Goal: Transaction & Acquisition: Purchase product/service

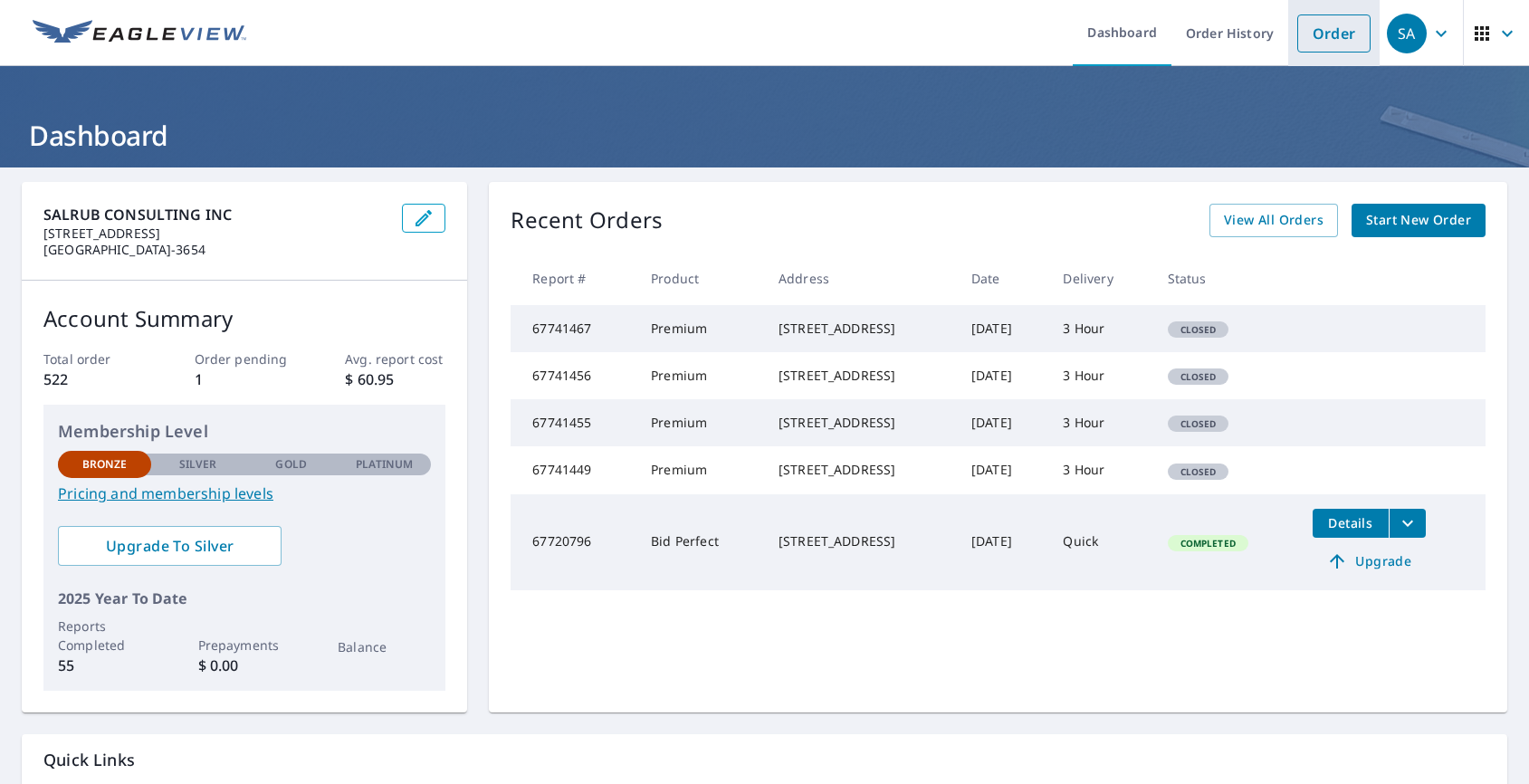
click at [1308, 33] on link "Order" at bounding box center [1334, 33] width 73 height 38
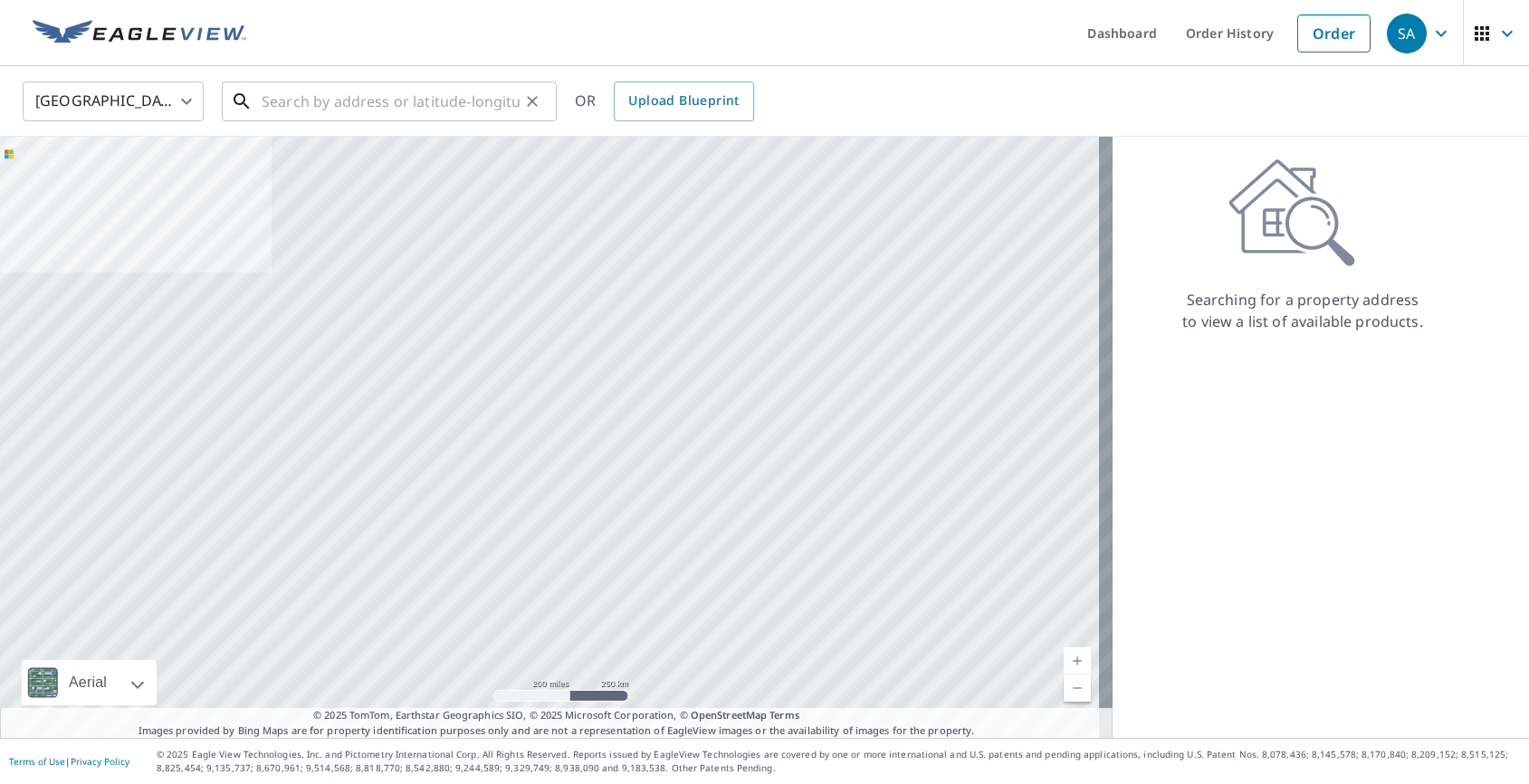
click at [494, 84] on input "text" at bounding box center [390, 101] width 258 height 51
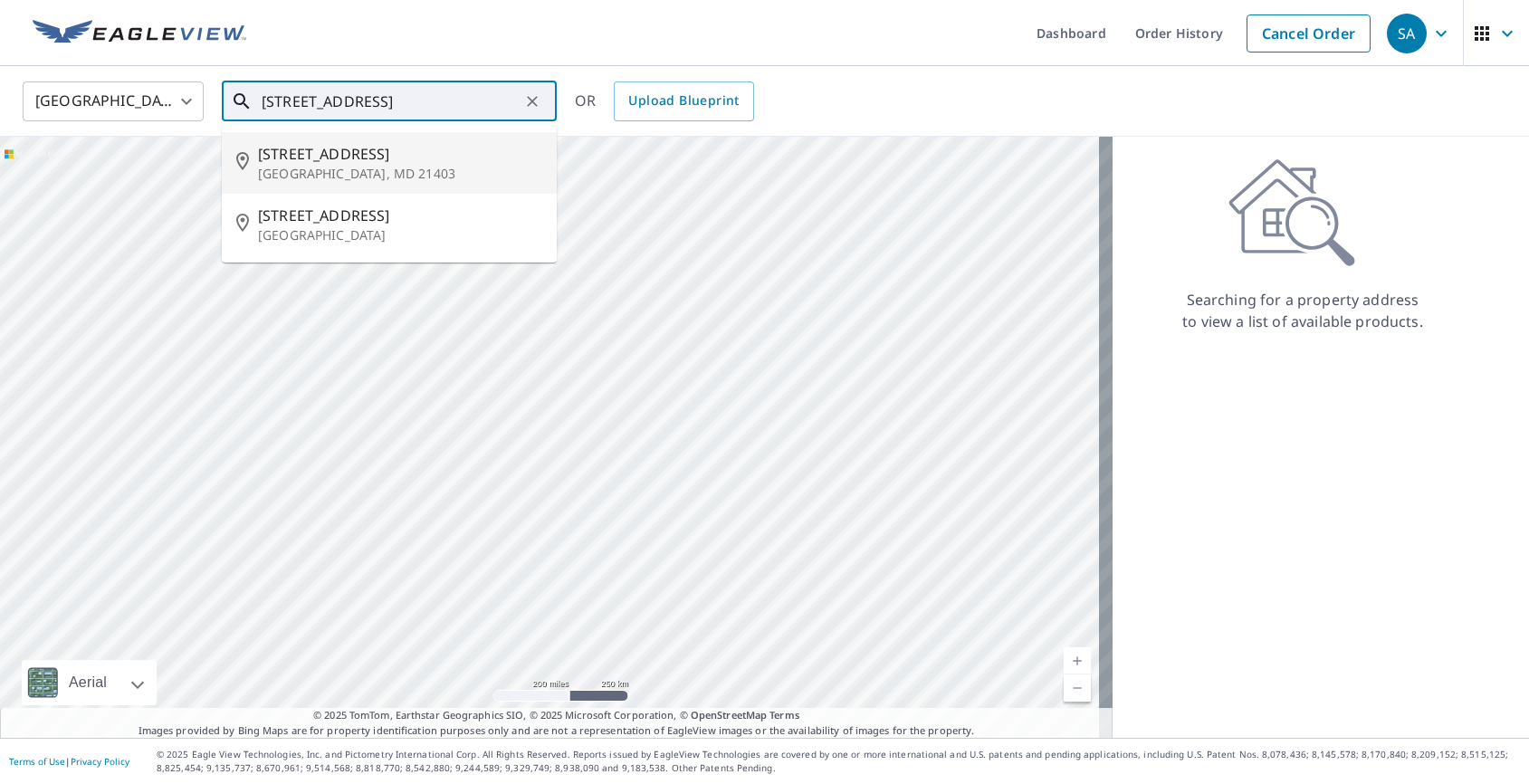
click at [367, 169] on p "[GEOGRAPHIC_DATA], MD 21403" at bounding box center [400, 174] width 284 height 19
type input "[STREET_ADDRESS]"
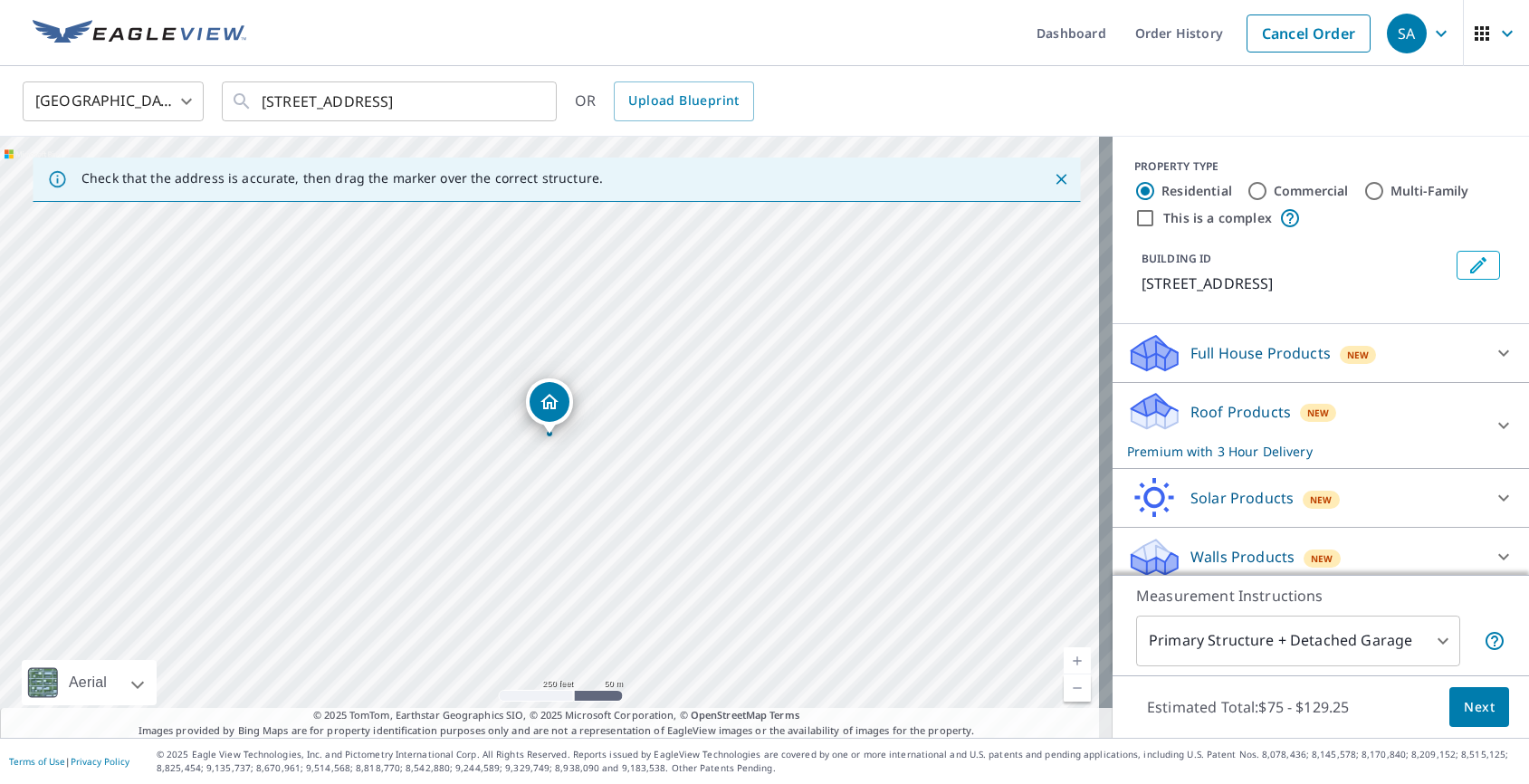
click at [1464, 716] on span "Next" at bounding box center [1479, 707] width 31 height 22
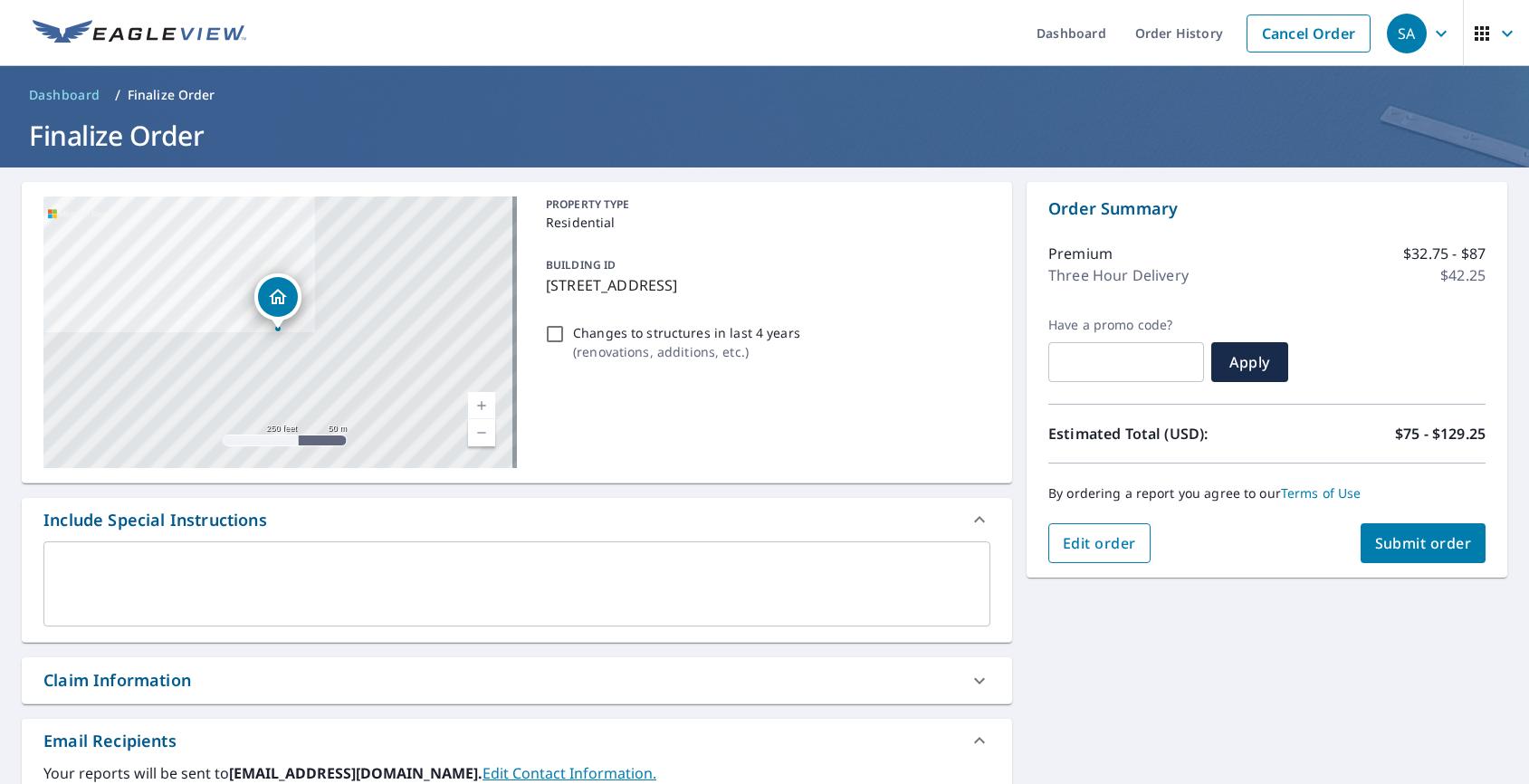
click at [1063, 549] on span "Edit order" at bounding box center [1099, 543] width 73 height 20
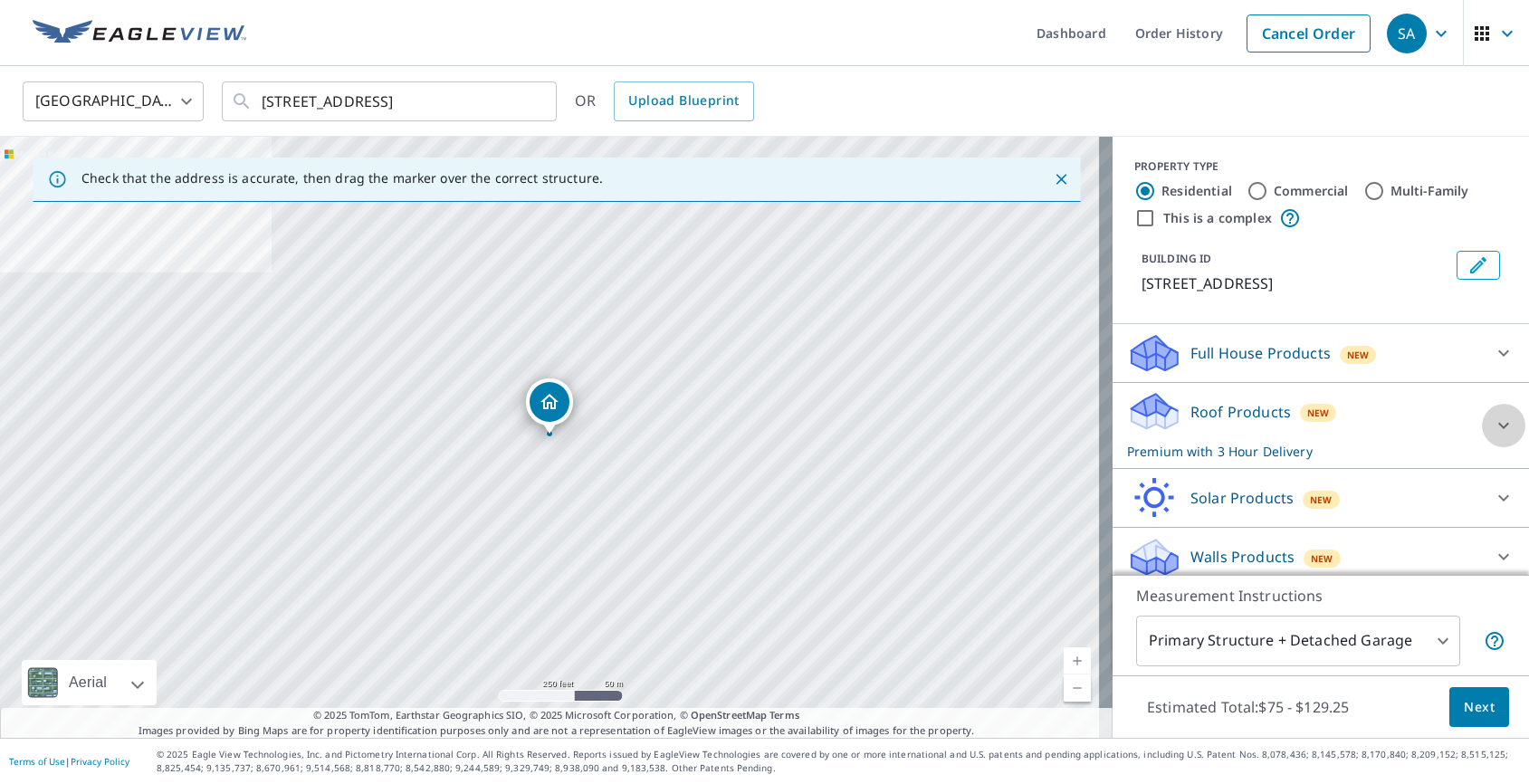
click at [1493, 436] on icon at bounding box center [1503, 425] width 21 height 21
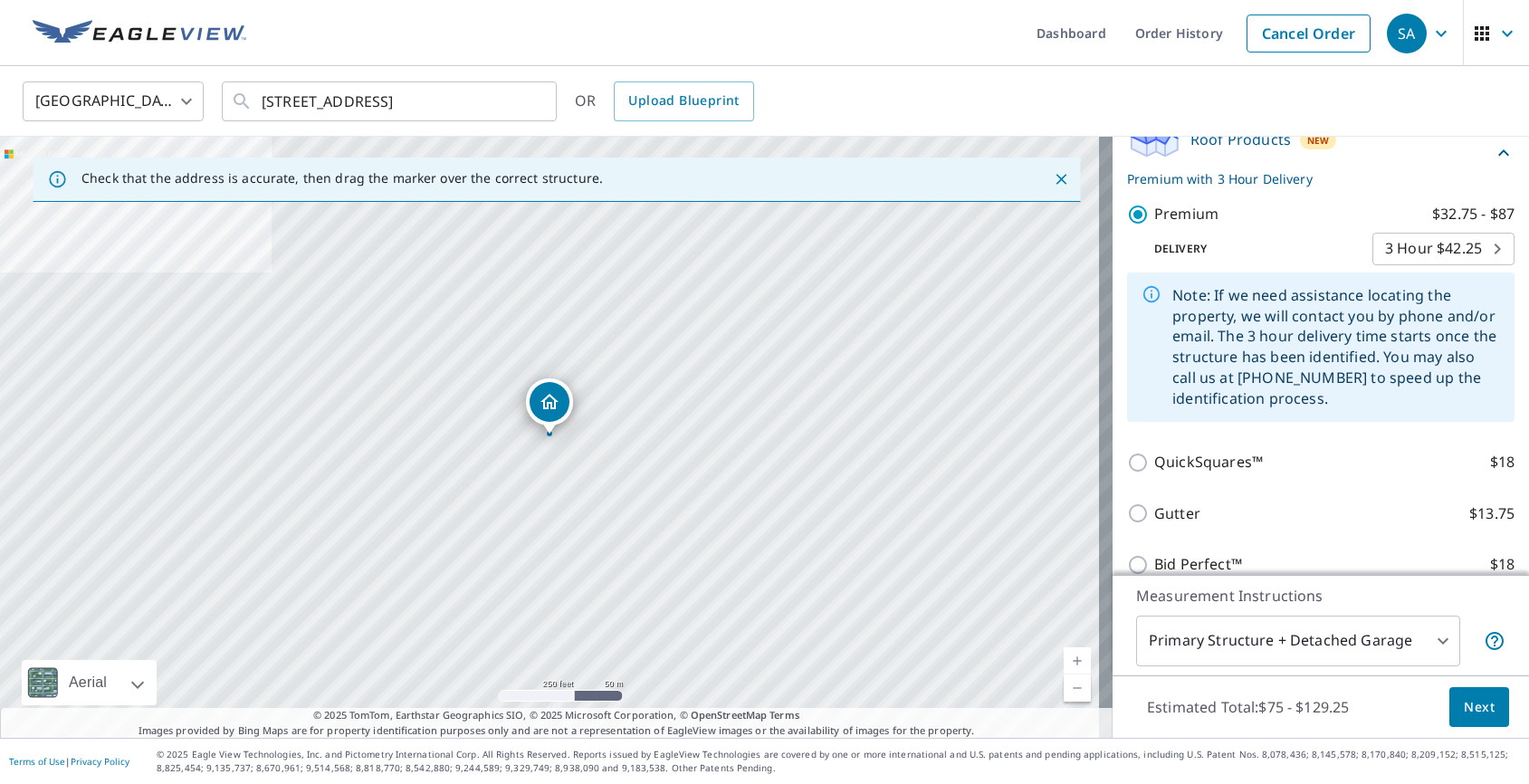
scroll to position [389, 0]
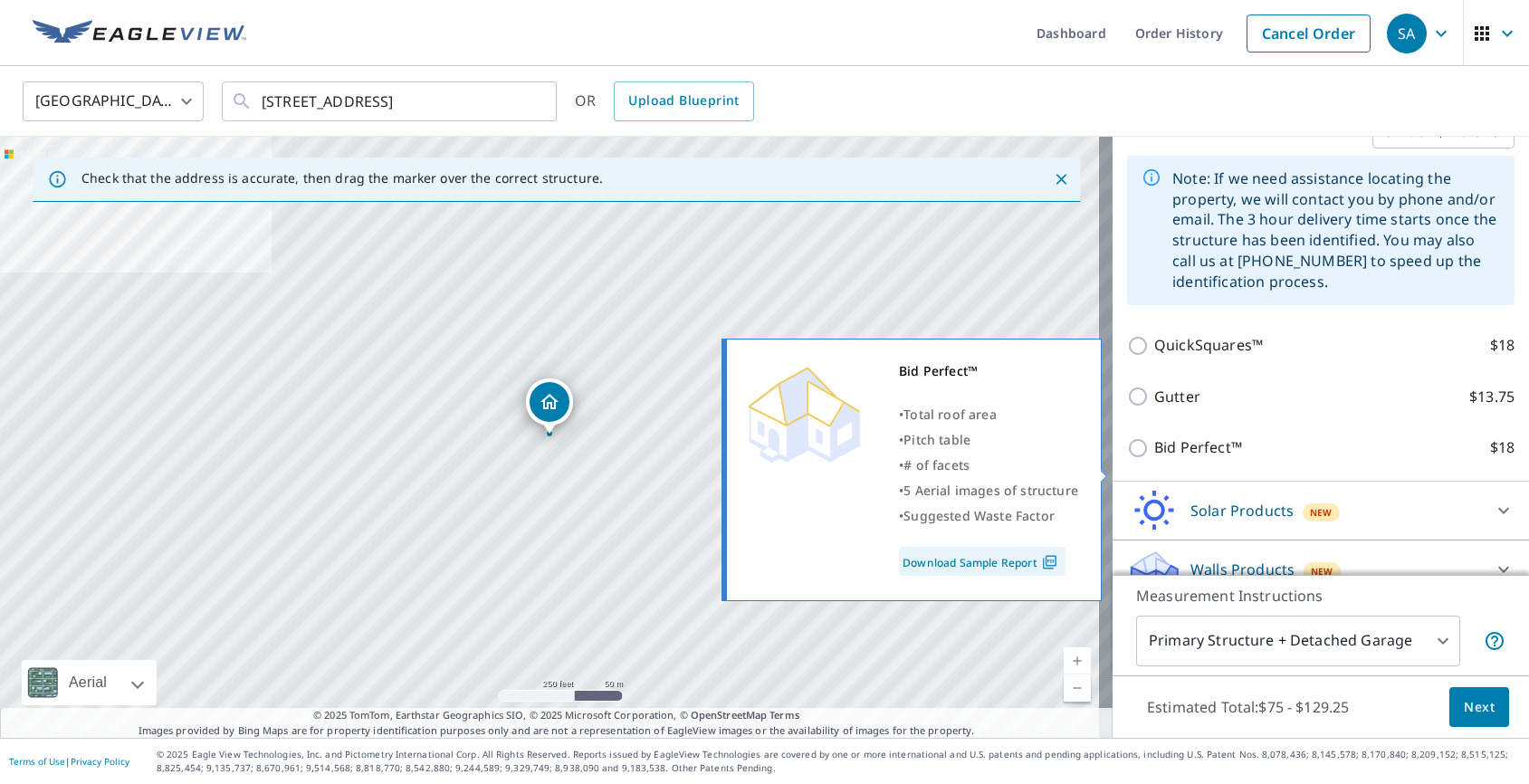
click at [1133, 459] on input "Bid Perfect™ $18" at bounding box center [1140, 447] width 27 height 21
checkbox input "true"
checkbox input "false"
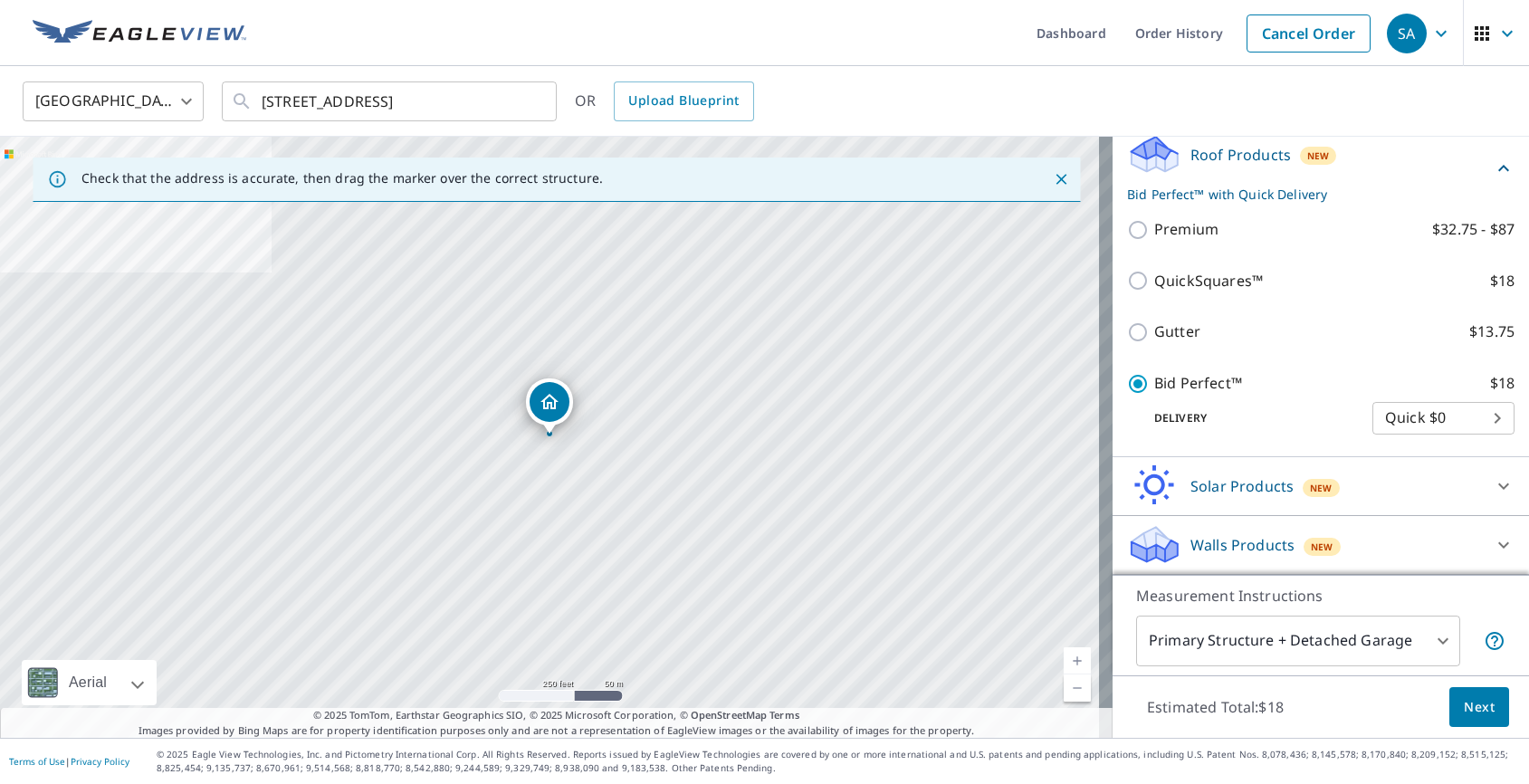
scroll to position [279, 0]
click at [1464, 703] on span "Next" at bounding box center [1479, 707] width 31 height 22
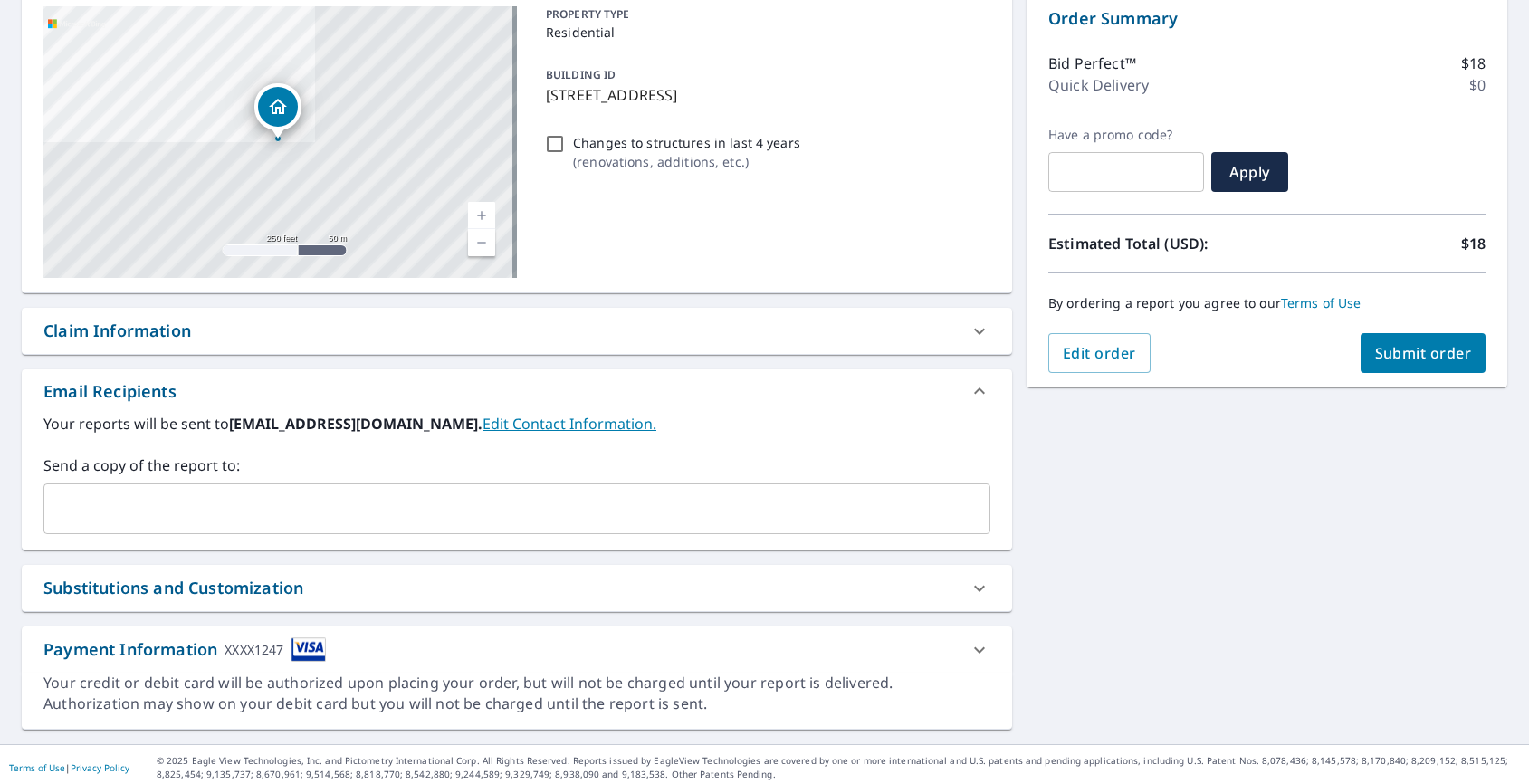
scroll to position [196, 0]
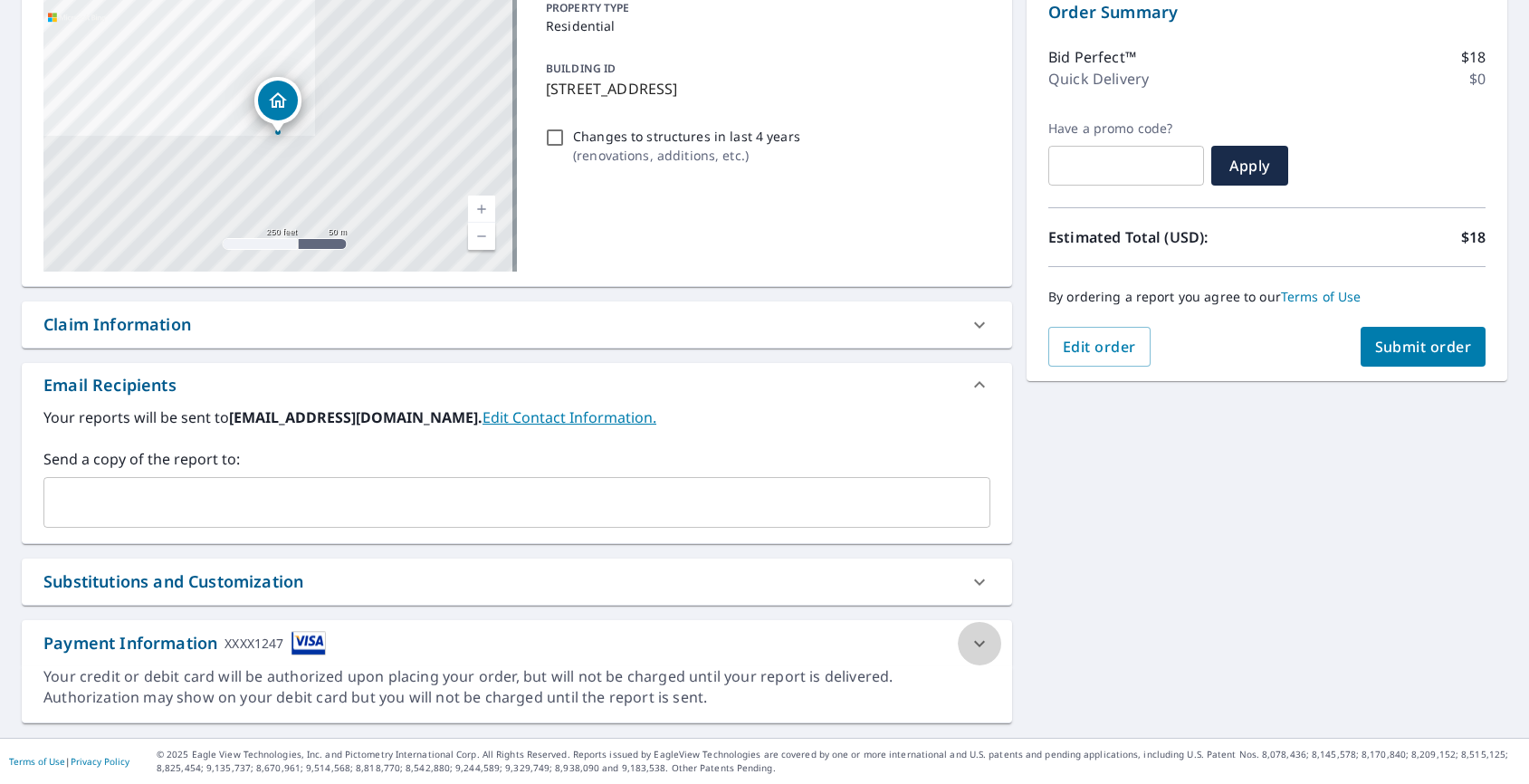
click at [974, 641] on icon at bounding box center [980, 642] width 11 height 6
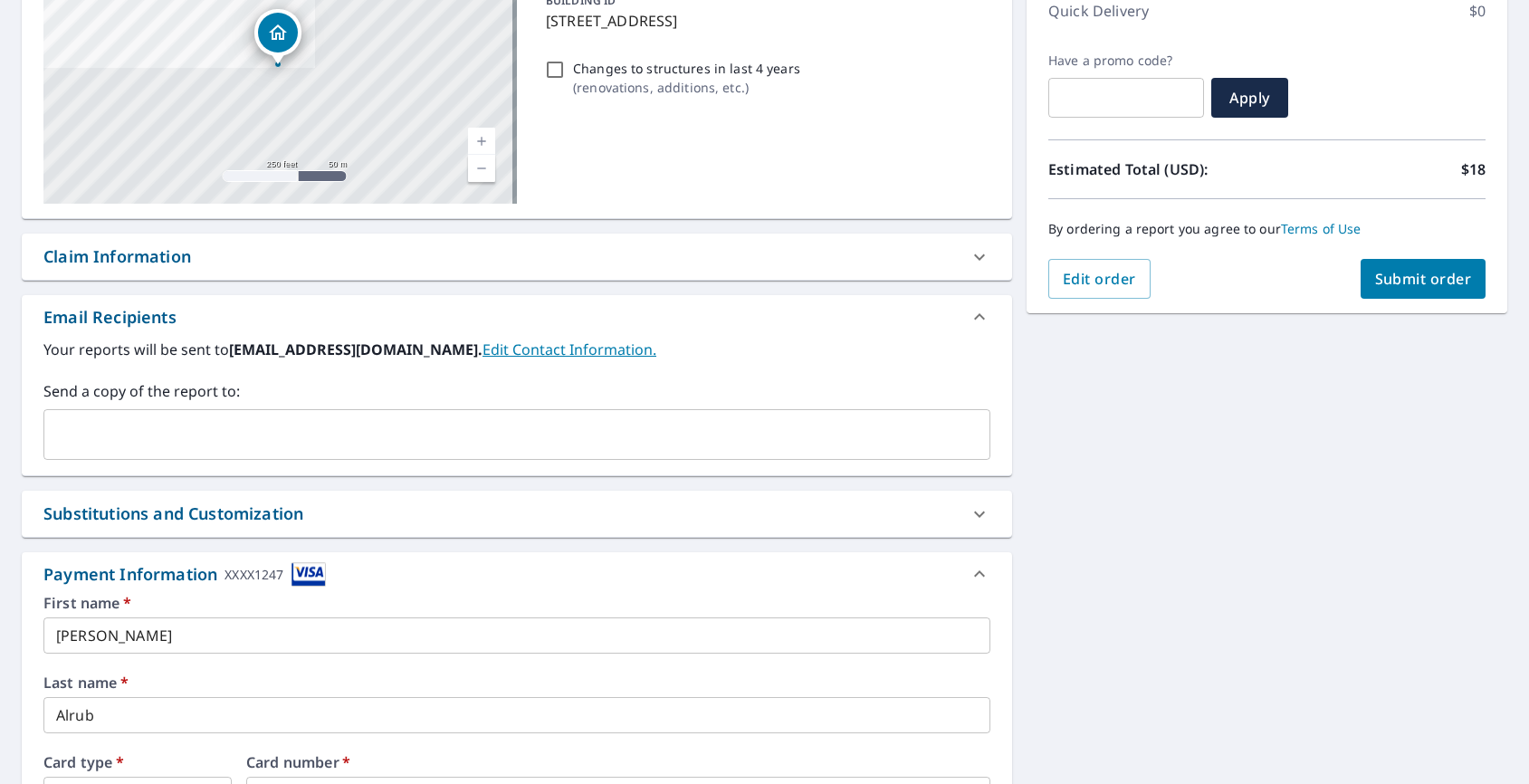
scroll to position [301, 0]
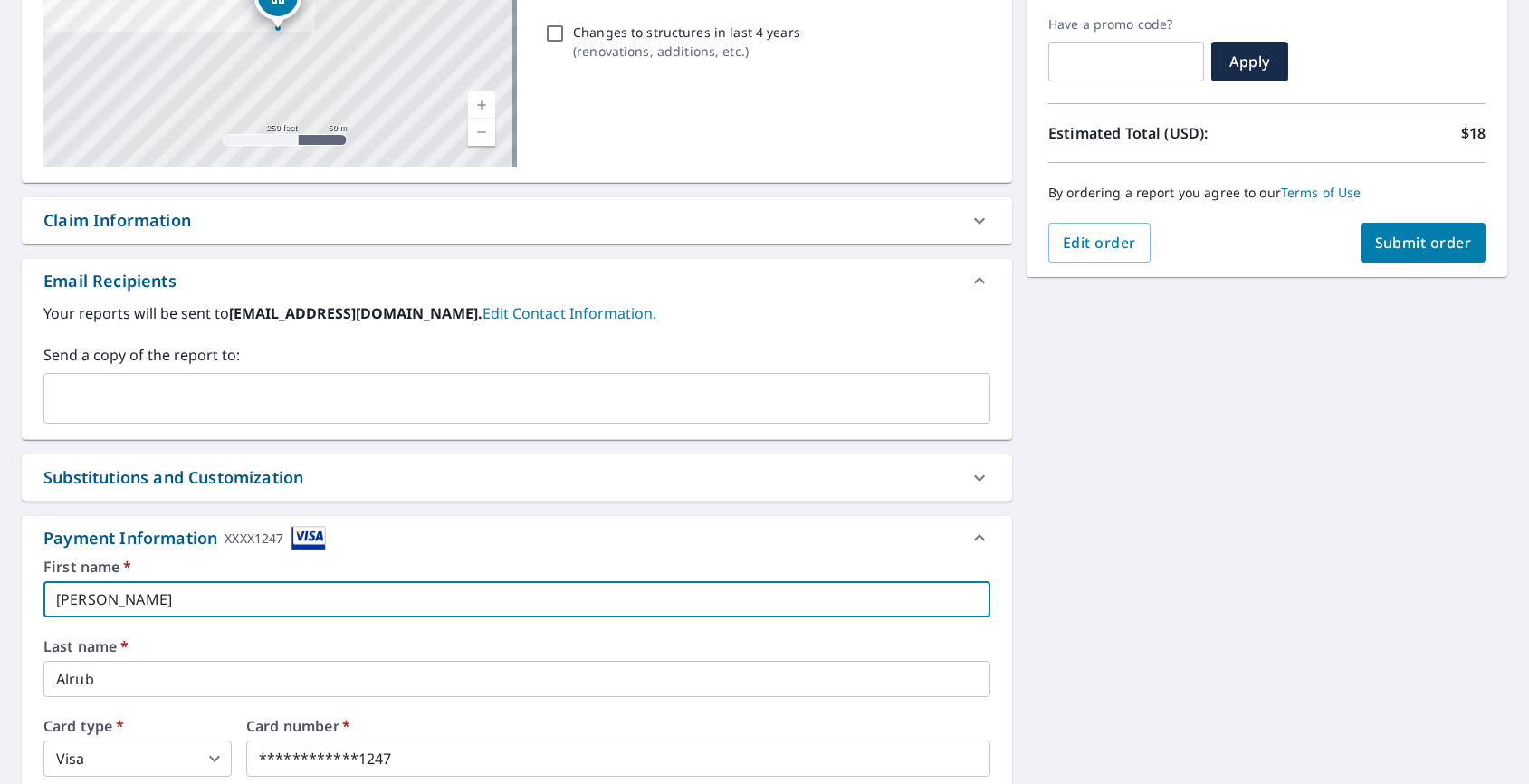
click at [610, 601] on input "[PERSON_NAME]" at bounding box center [517, 599] width 946 height 36
checkbox input "true"
type input "J"
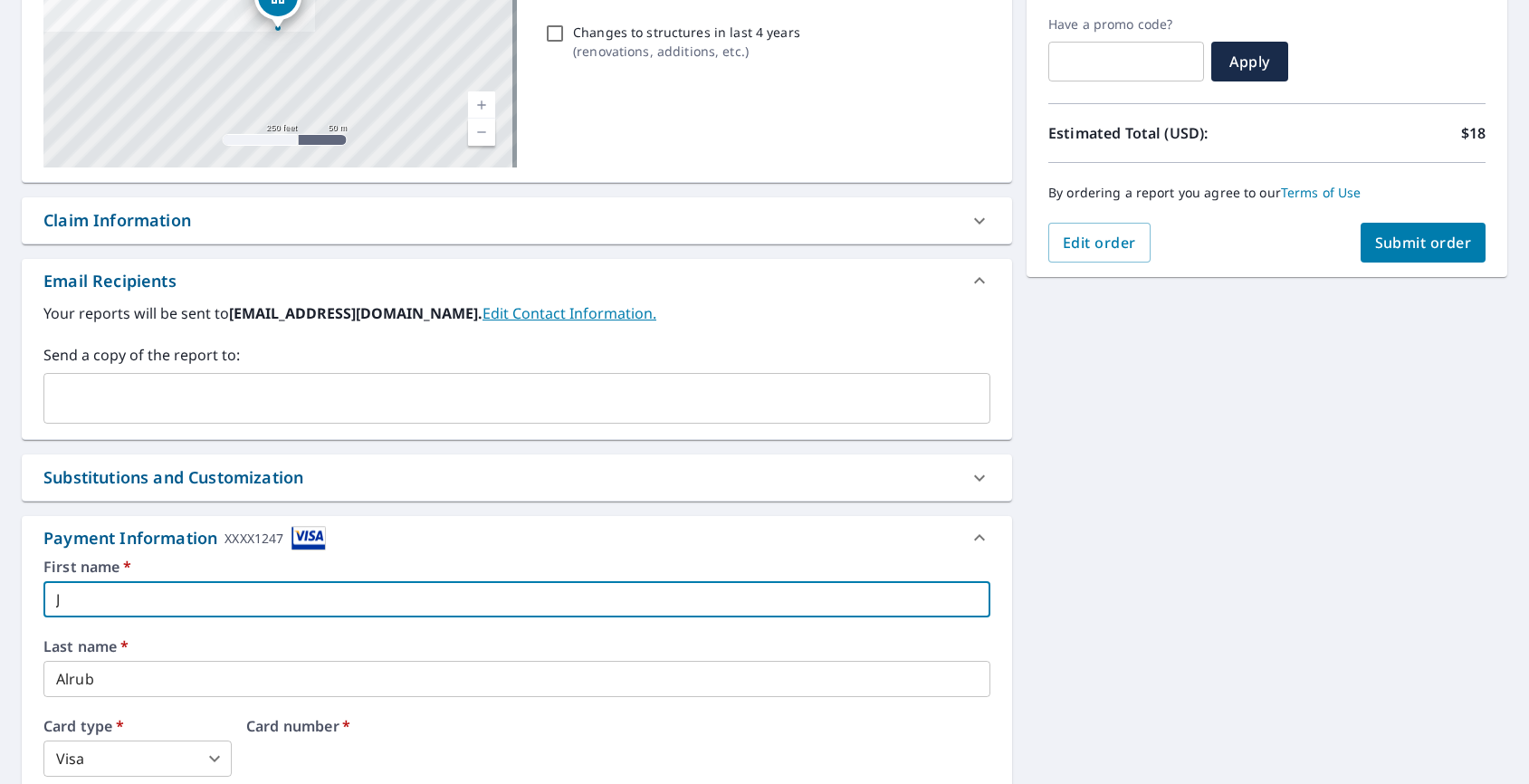
checkbox input "true"
type input "[PERSON_NAME]"
checkbox input "true"
type input "[PERSON_NAME]"
checkbox input "true"
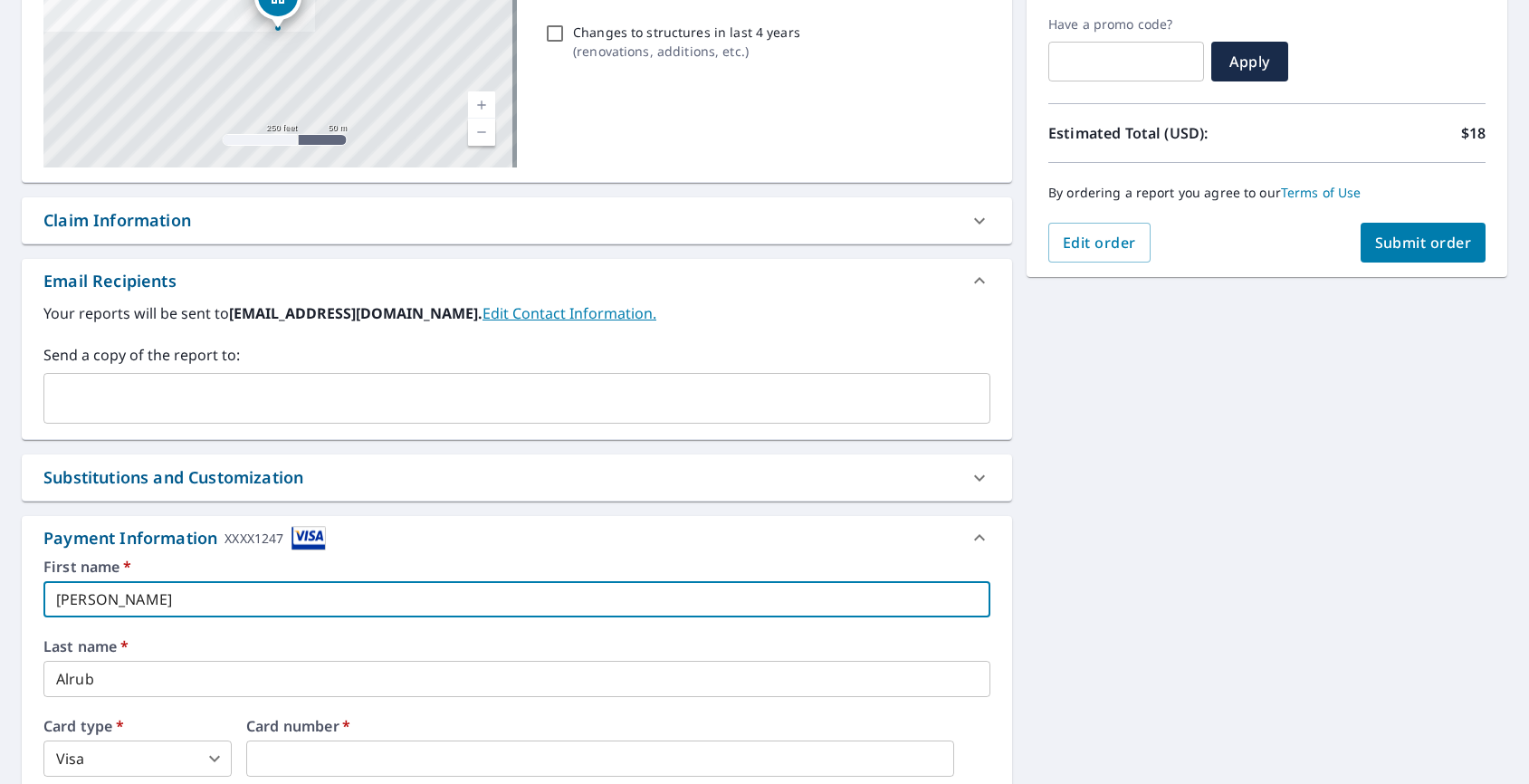
type input "Jaso"
checkbox input "true"
type input "[PERSON_NAME]"
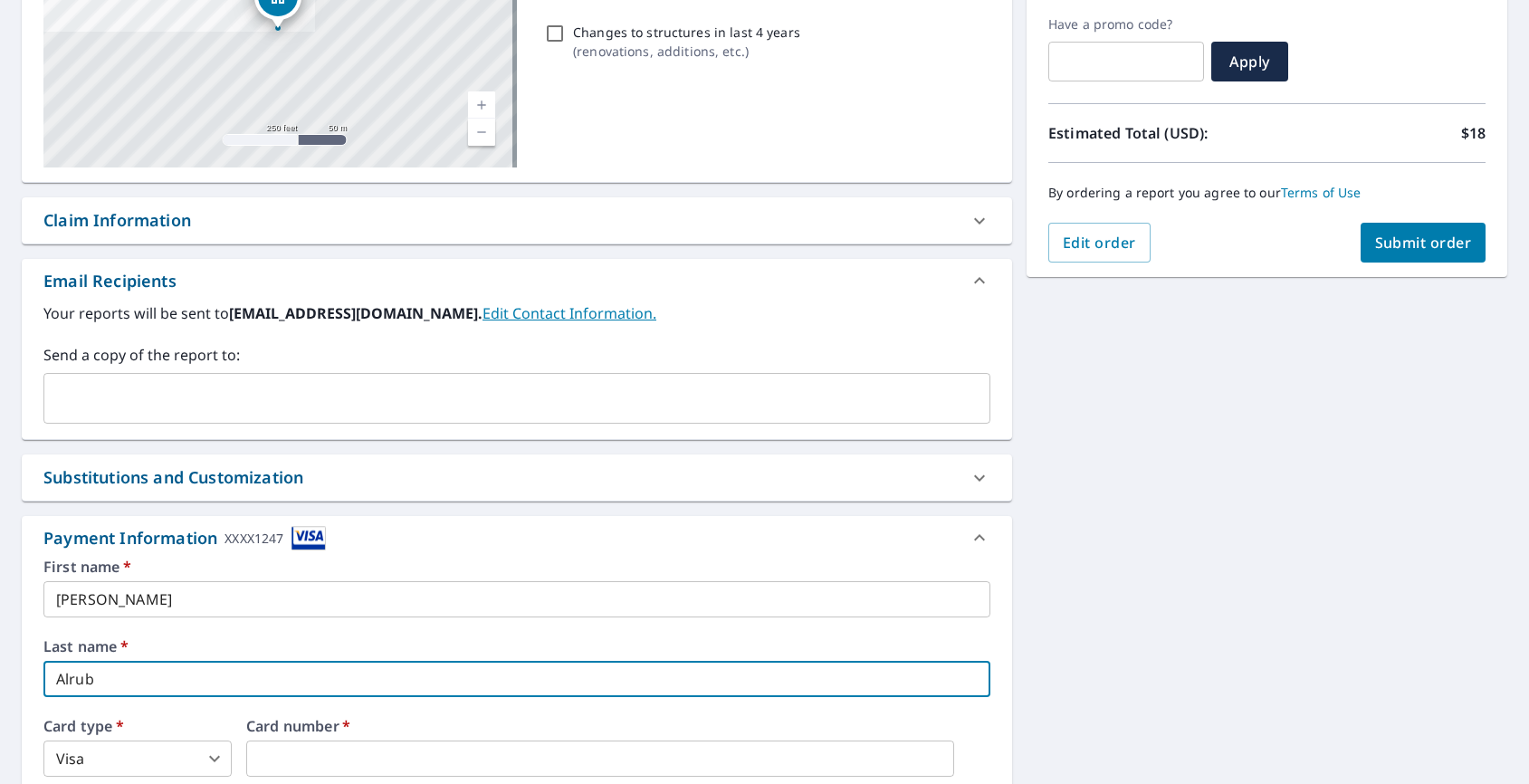
checkbox input "true"
type input "S"
checkbox input "true"
type input "Sh"
checkbox input "true"
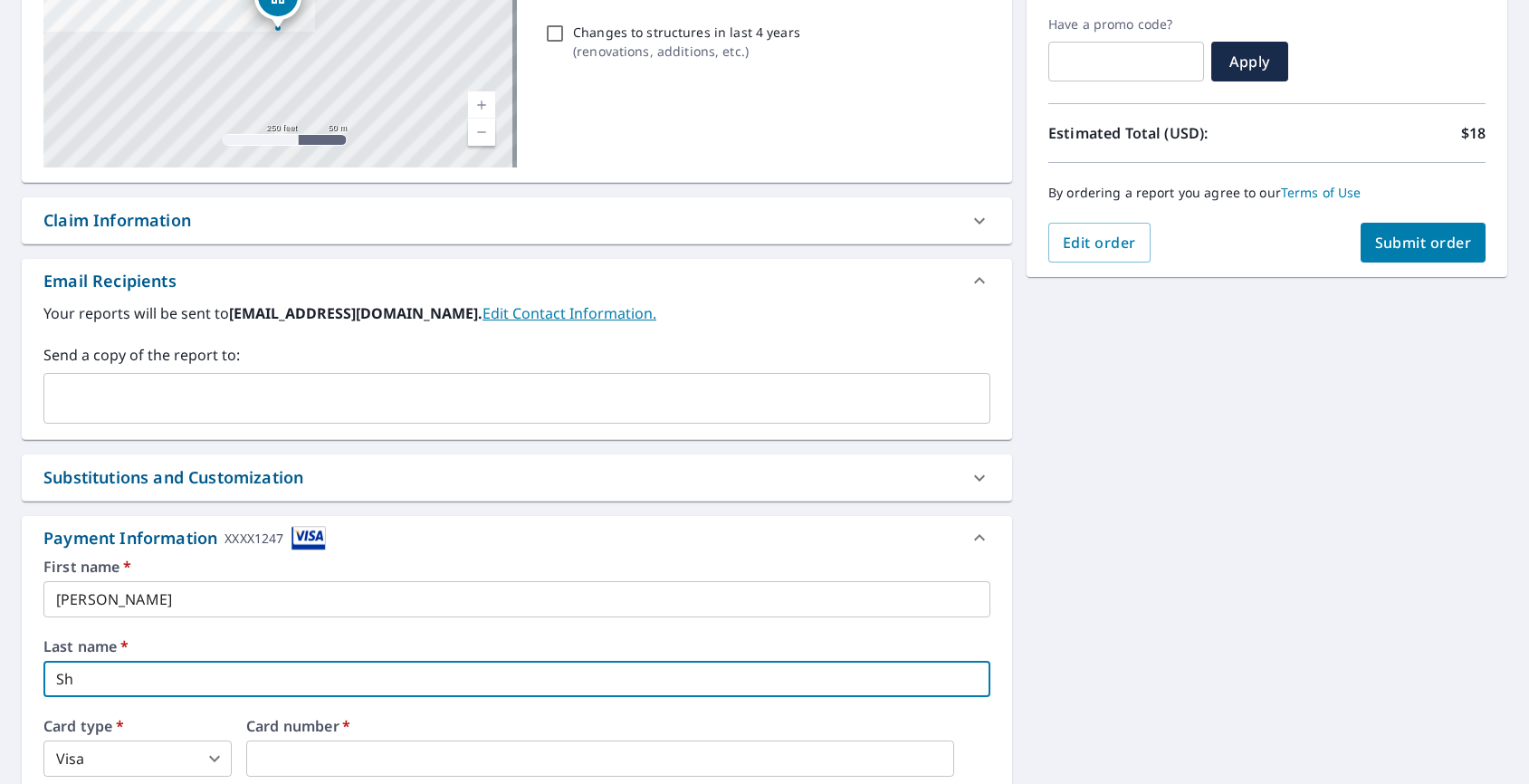
type input "Sha"
checkbox input "true"
type input "Shap"
checkbox input "true"
type input "Shapi"
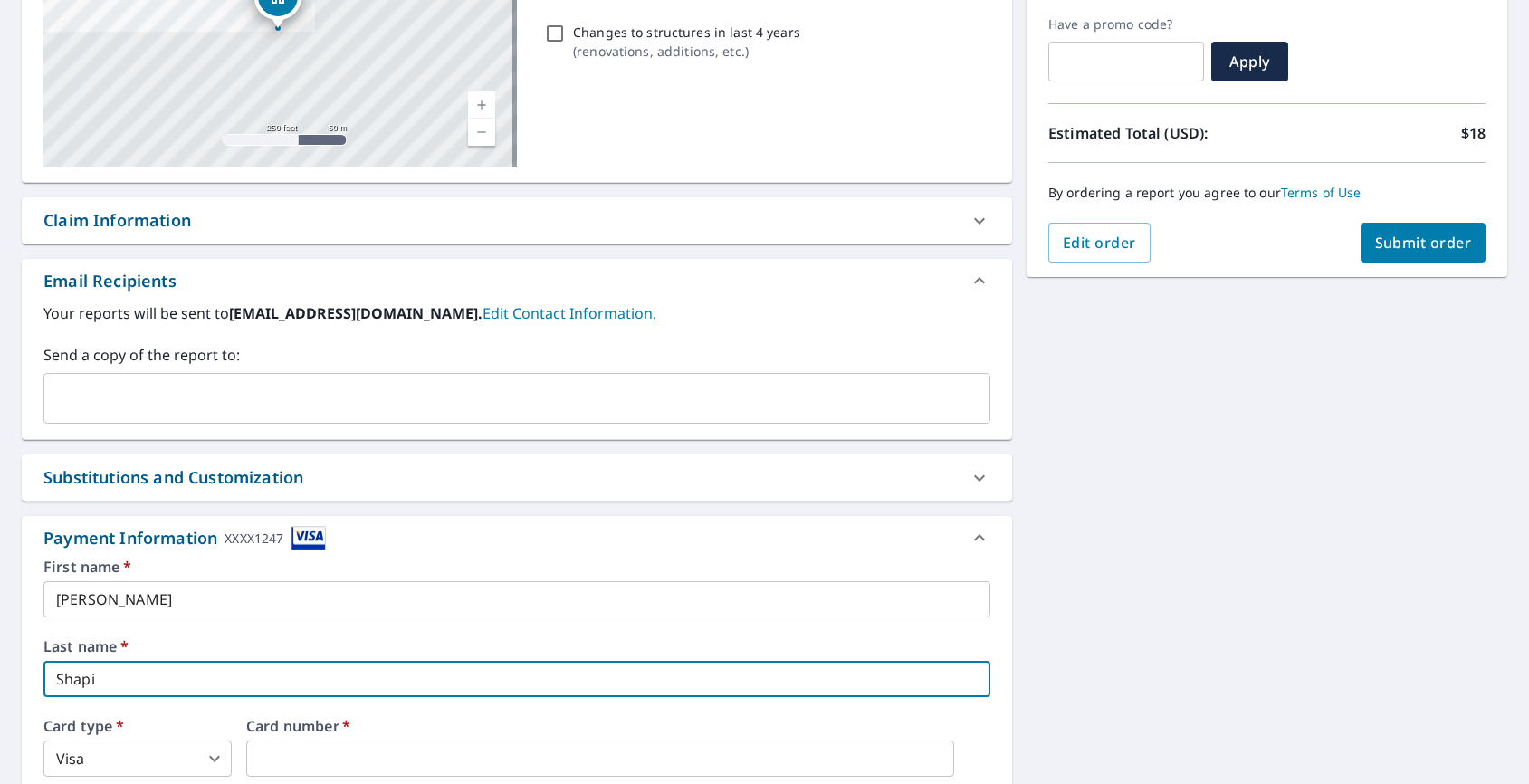
checkbox input "true"
type input "Shapir"
checkbox input "true"
type input "[PERSON_NAME]"
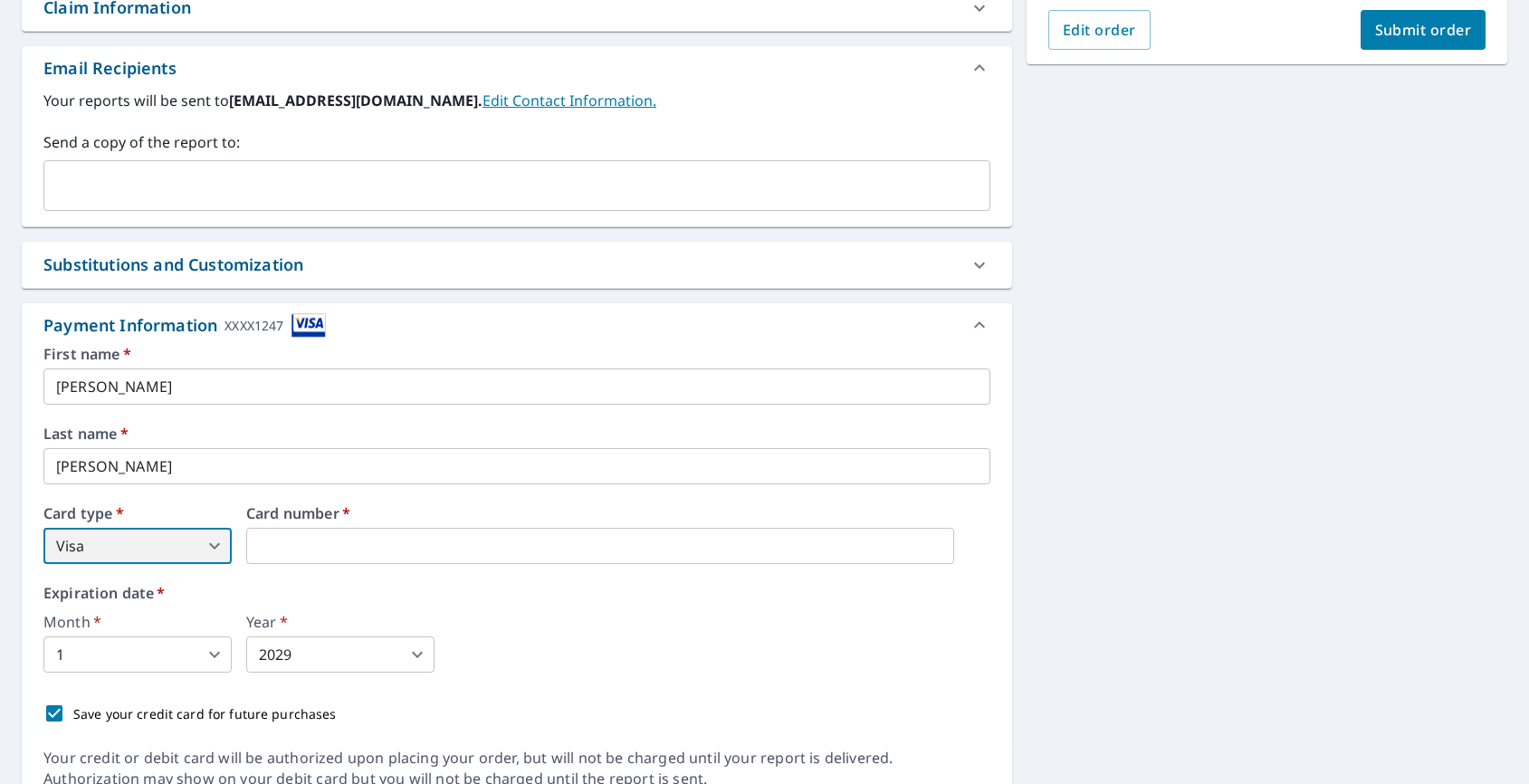
scroll to position [525, 0]
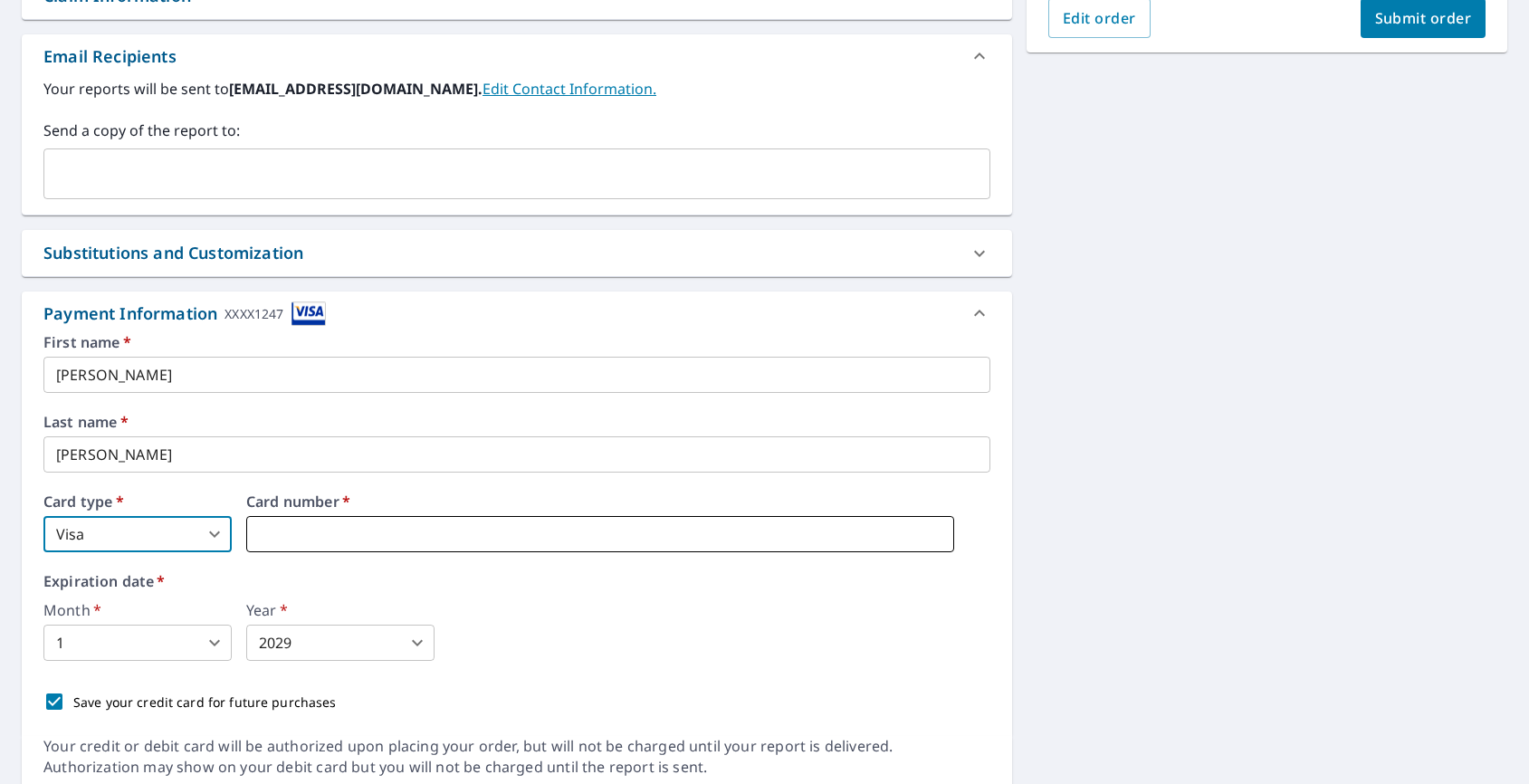
click at [558, 543] on iframe at bounding box center [600, 533] width 708 height 36
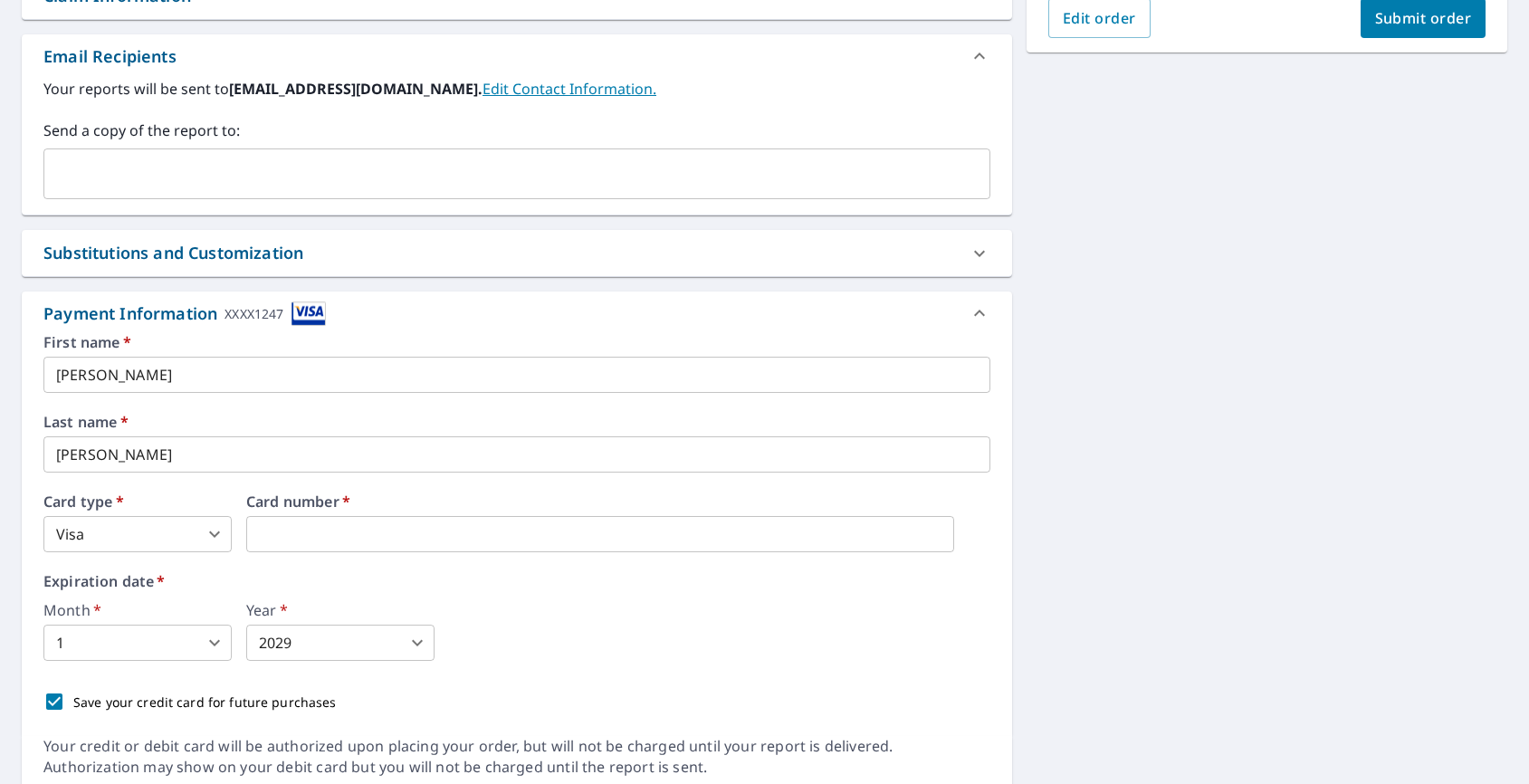
checkbox input "true"
type input "3"
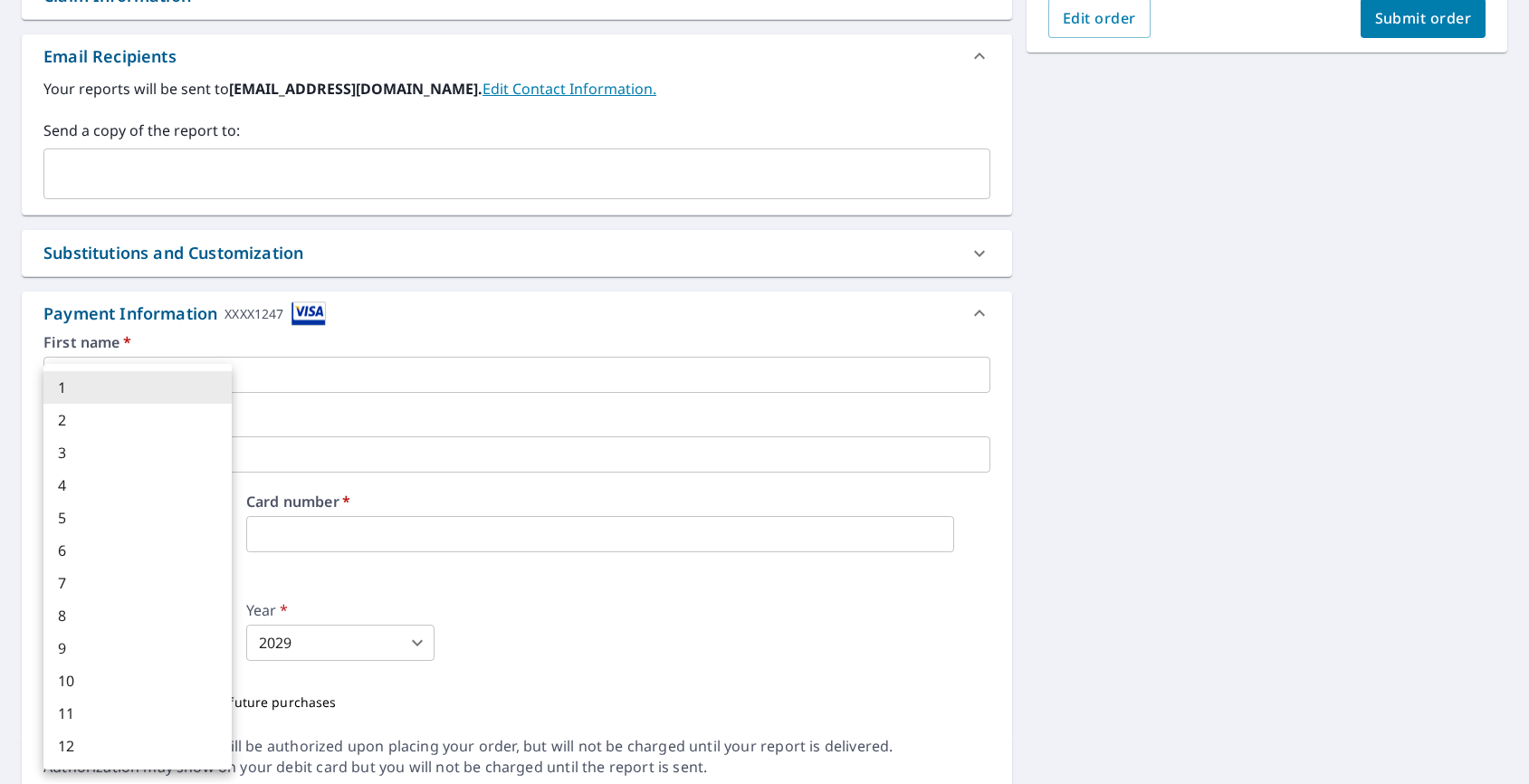
click at [217, 646] on body "SA [GEOGRAPHIC_DATA] Dashboard Order History Cancel Order SA Dashboard / Finali…" at bounding box center [764, 392] width 1529 height 784
click at [137, 479] on li "4" at bounding box center [137, 484] width 188 height 32
checkbox input "true"
type input "4"
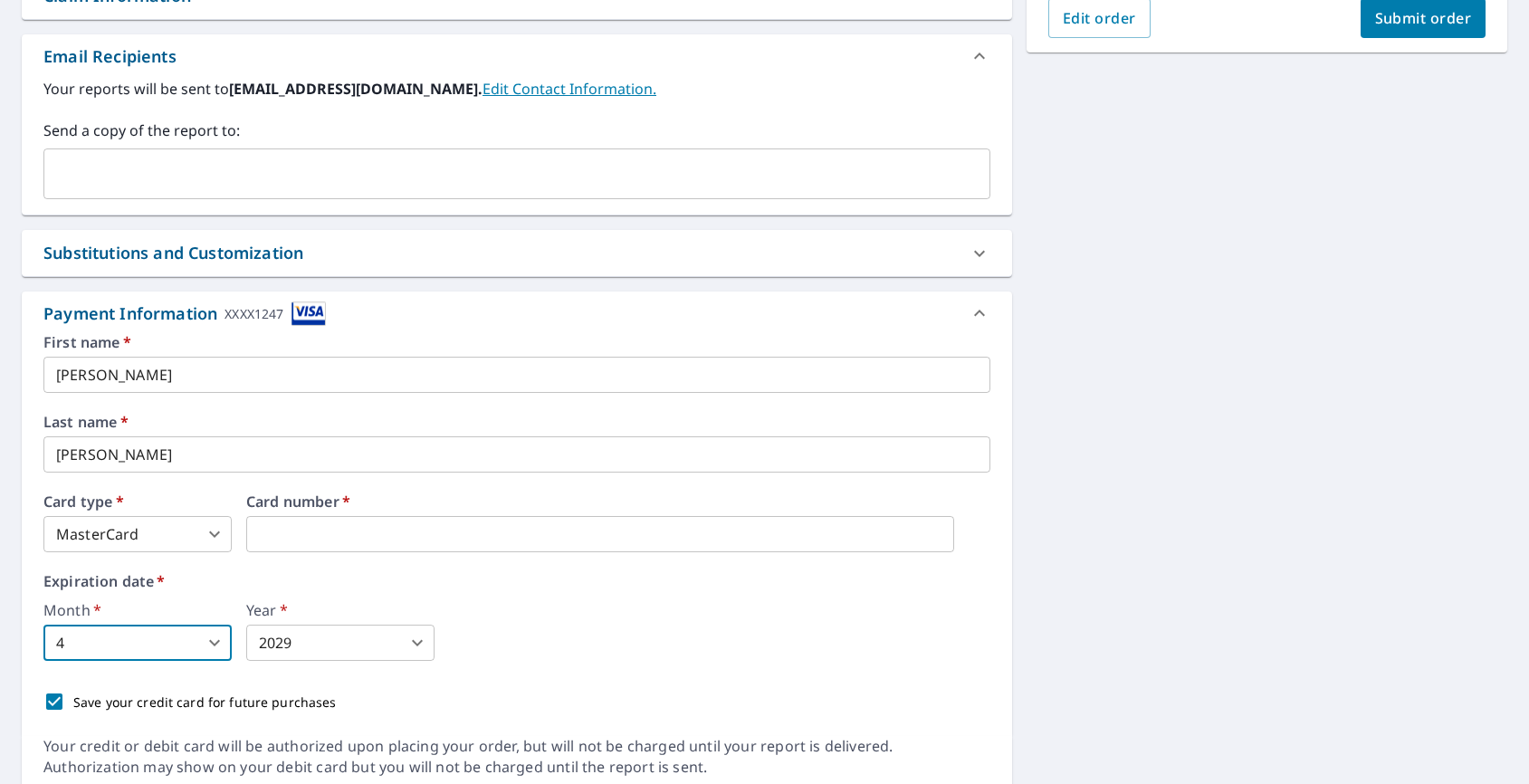
click at [352, 644] on body "SA [GEOGRAPHIC_DATA] Dashboard Order History Cancel Order SA Dashboard / Finali…" at bounding box center [764, 392] width 1529 height 784
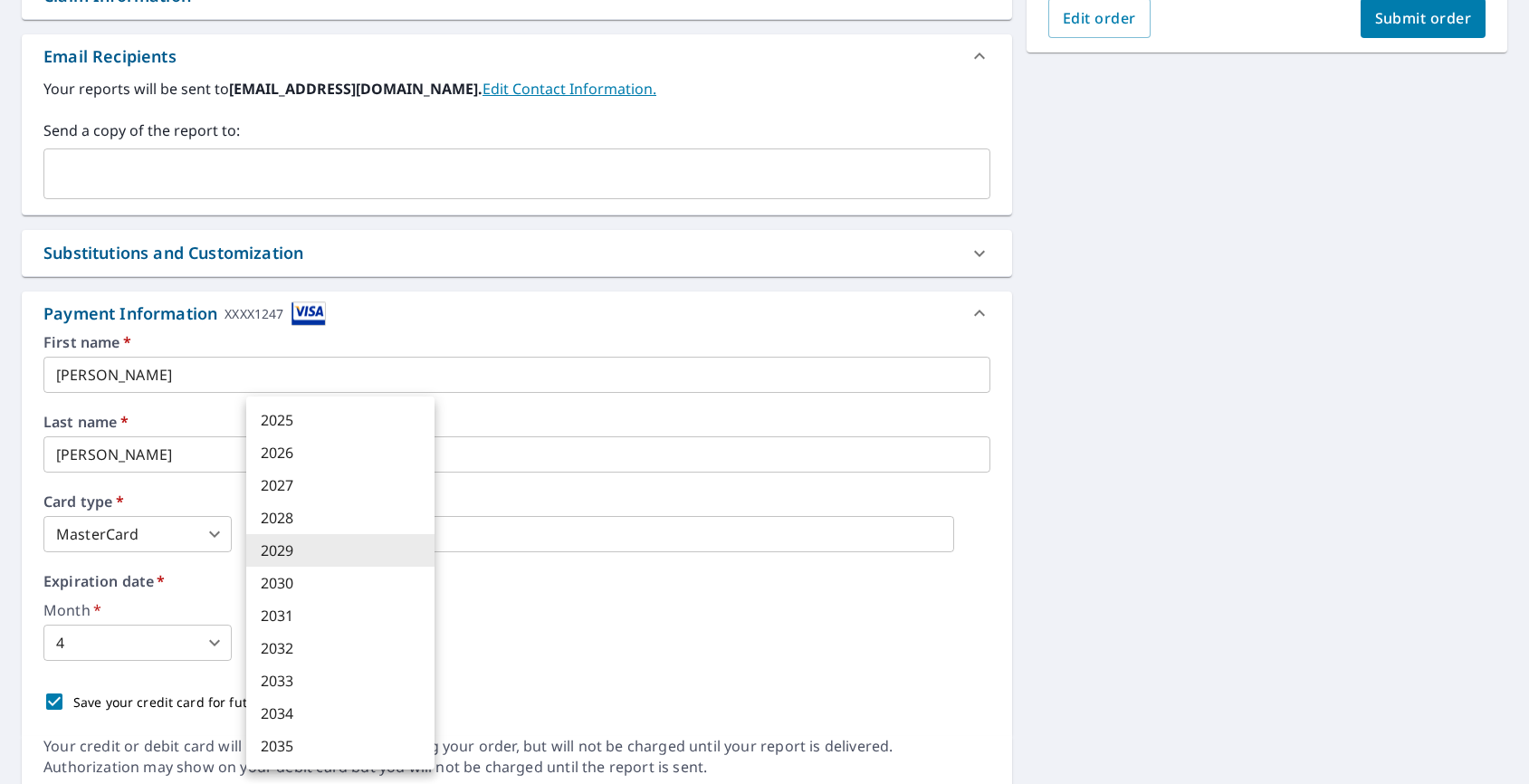
click at [328, 588] on li "2030" at bounding box center [340, 582] width 188 height 32
checkbox input "true"
type input "2030"
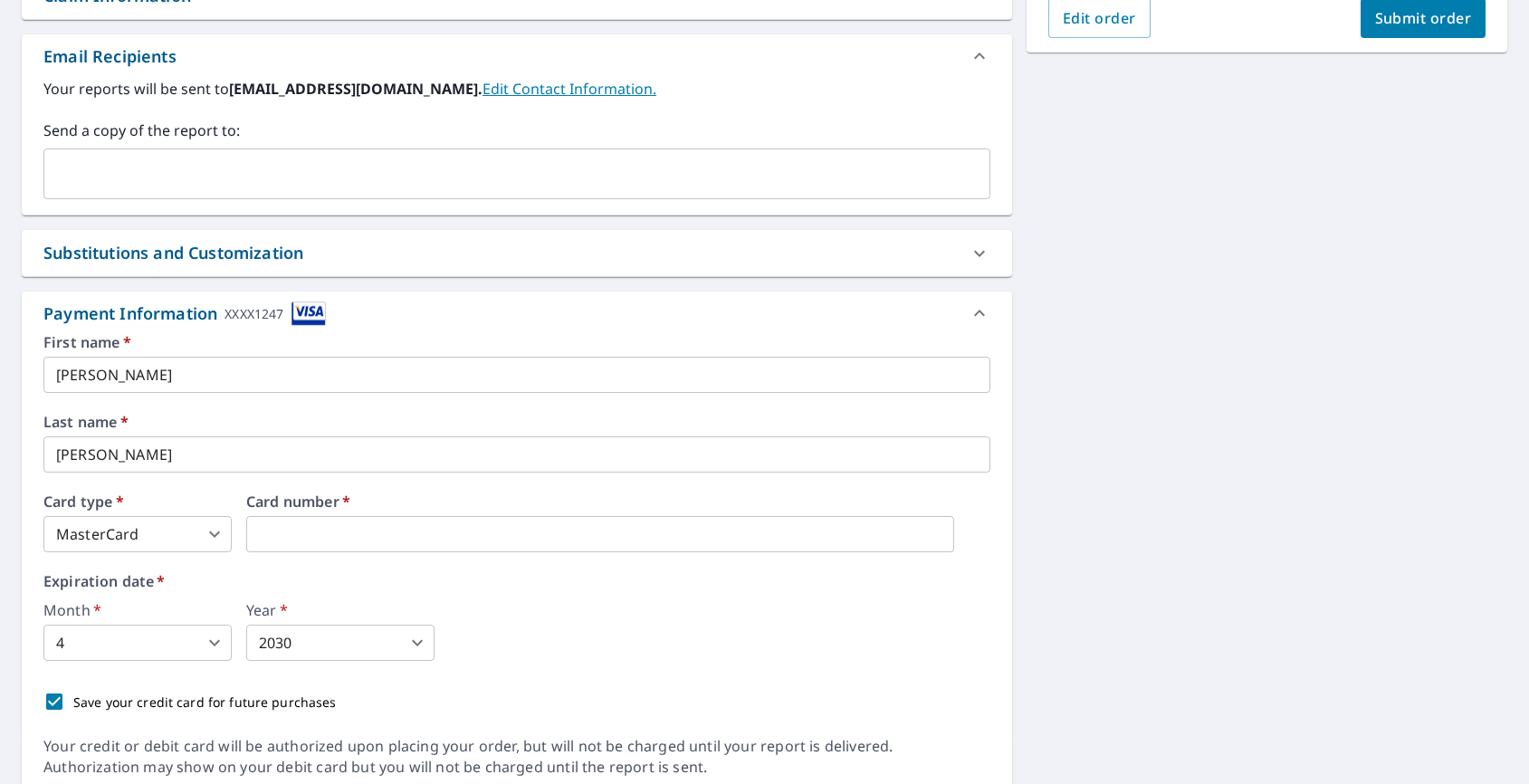
click at [337, 591] on div "Expiration date   * Month   * 4 4 ​ Year   * 2030 2030 ​" at bounding box center [517, 617] width 946 height 87
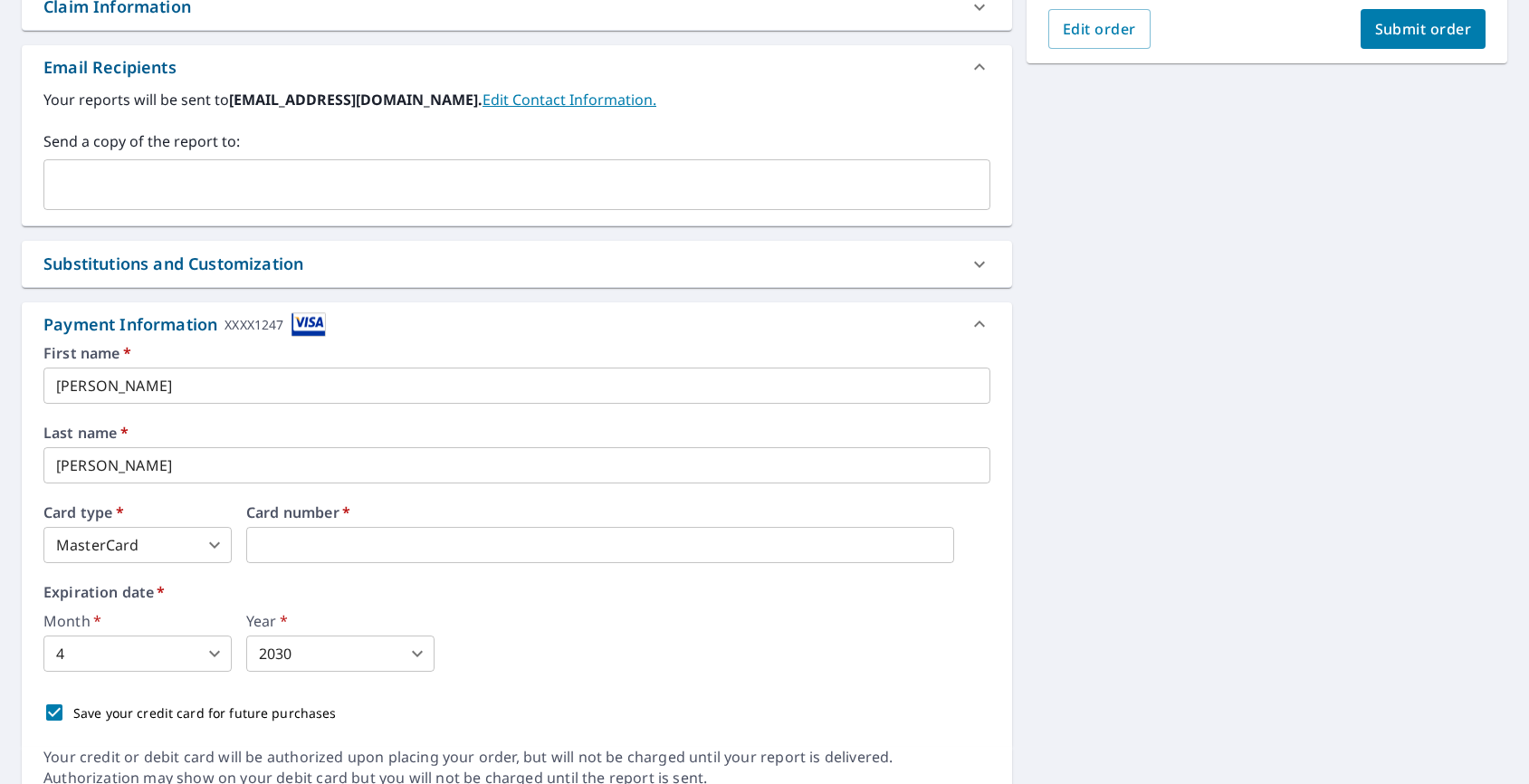
scroll to position [479, 0]
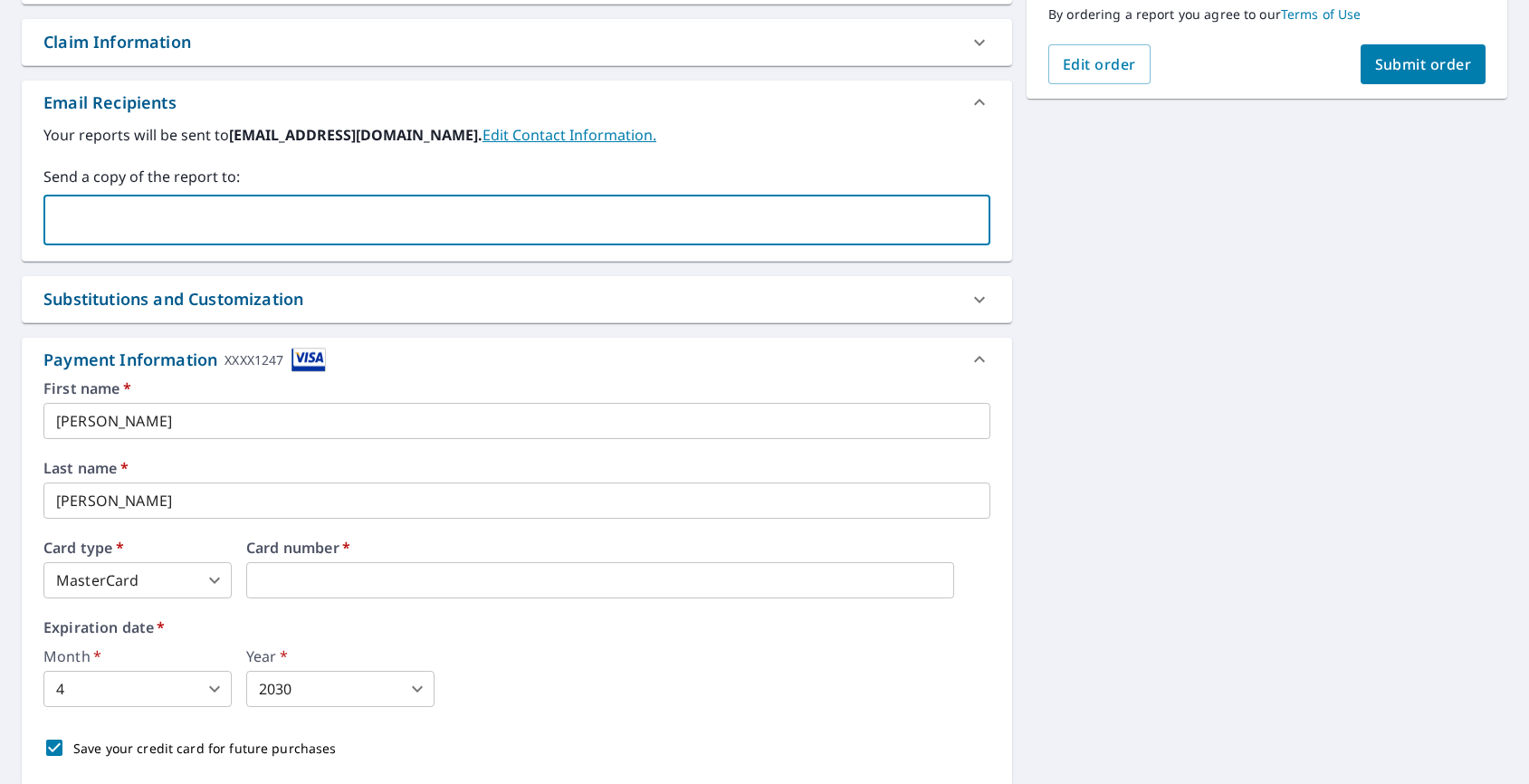
click at [375, 219] on input "text" at bounding box center [504, 219] width 904 height 34
type input "[PERSON_NAME][EMAIL_ADDRESS][DOMAIN_NAME]"
click at [1184, 256] on div "[STREET_ADDRESS] A standard road map Aerial A detailed look from above Labels L…" at bounding box center [764, 271] width 1529 height 1164
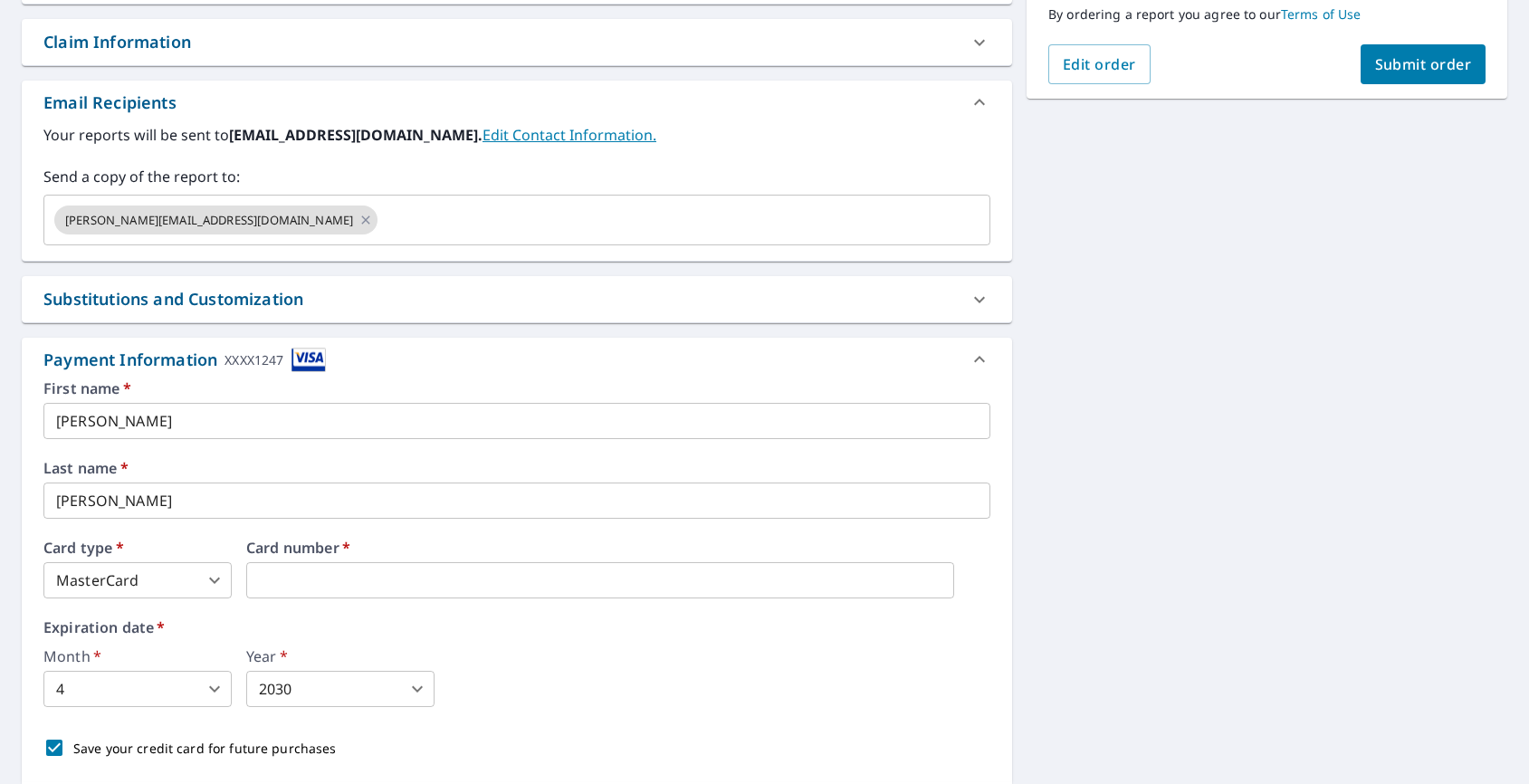
click at [1398, 53] on button "Submit order" at bounding box center [1423, 64] width 126 height 40
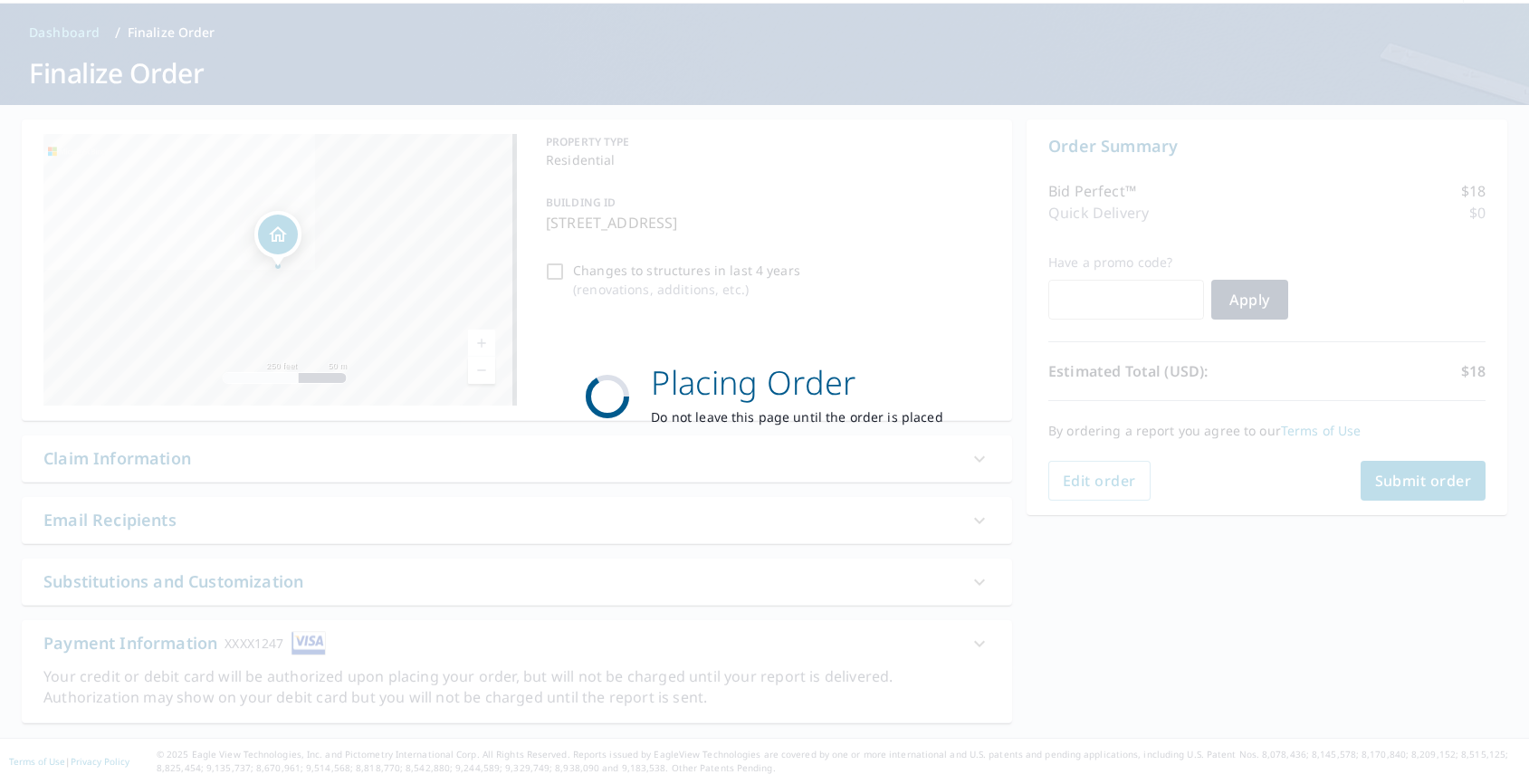
scroll to position [62, 0]
checkbox input "true"
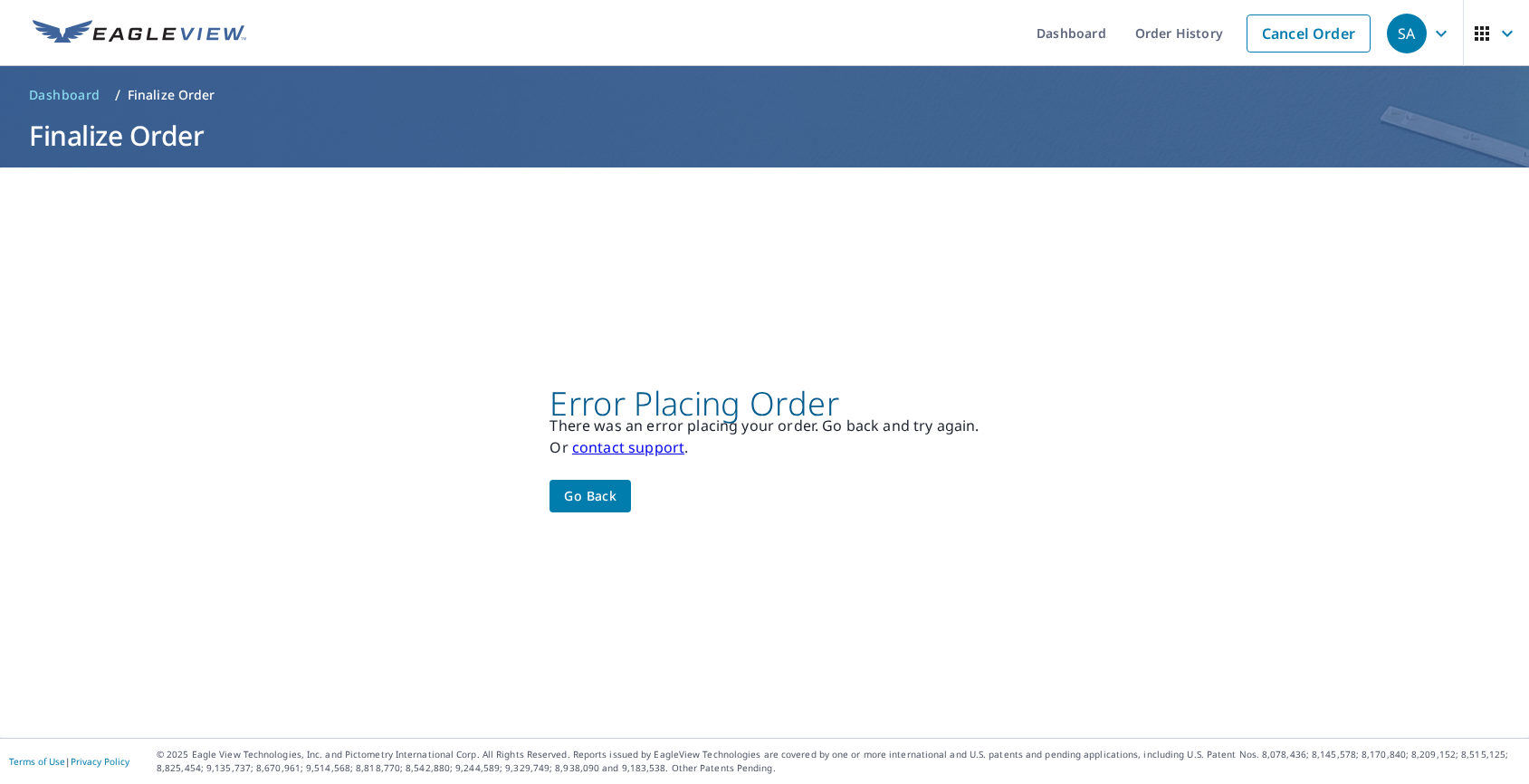
click at [627, 493] on div "Error Placing Order There was an error placing your order. Go back and try agai…" at bounding box center [763, 453] width 429 height 120
click at [618, 496] on button "Go back" at bounding box center [590, 496] width 81 height 33
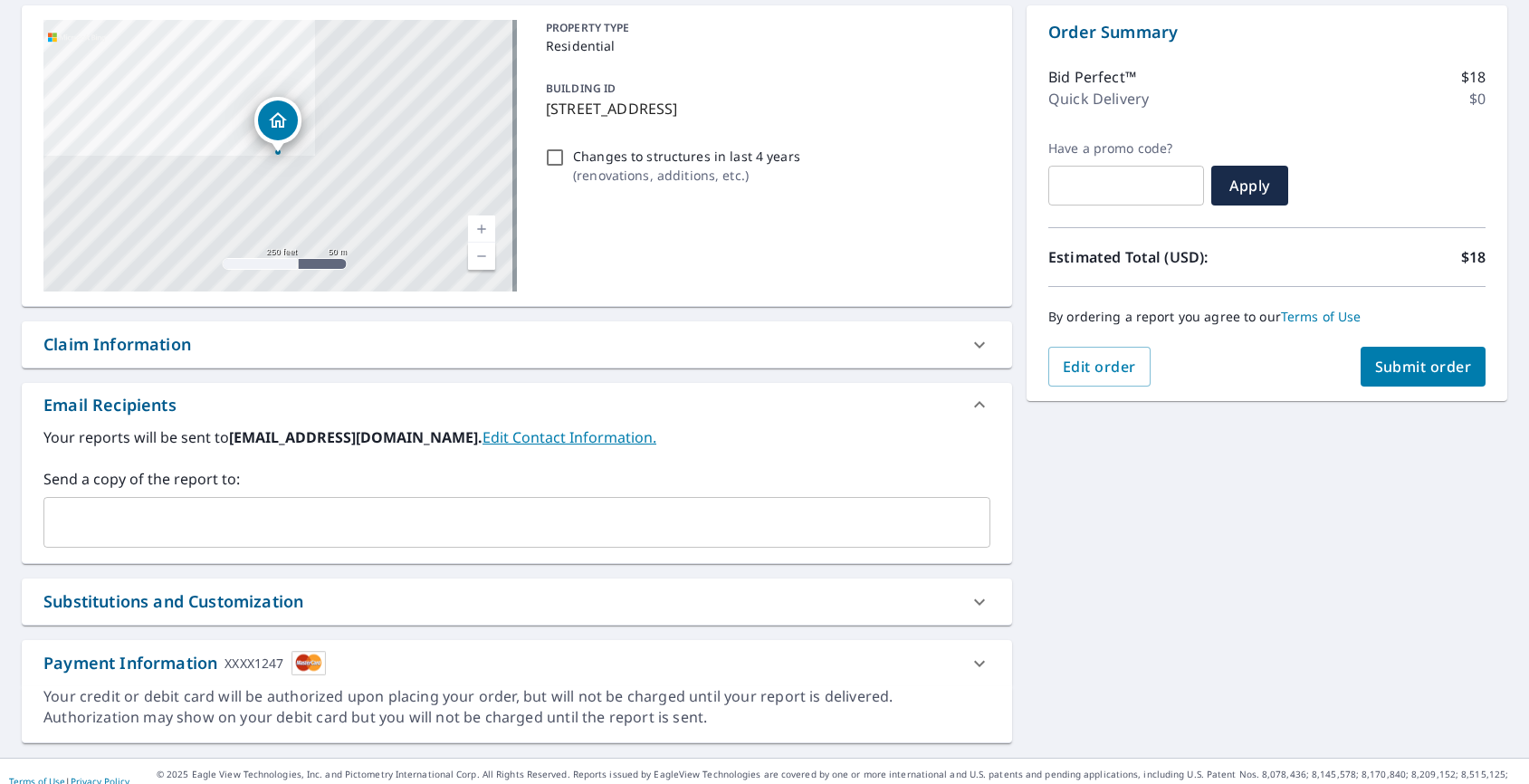
scroll to position [196, 0]
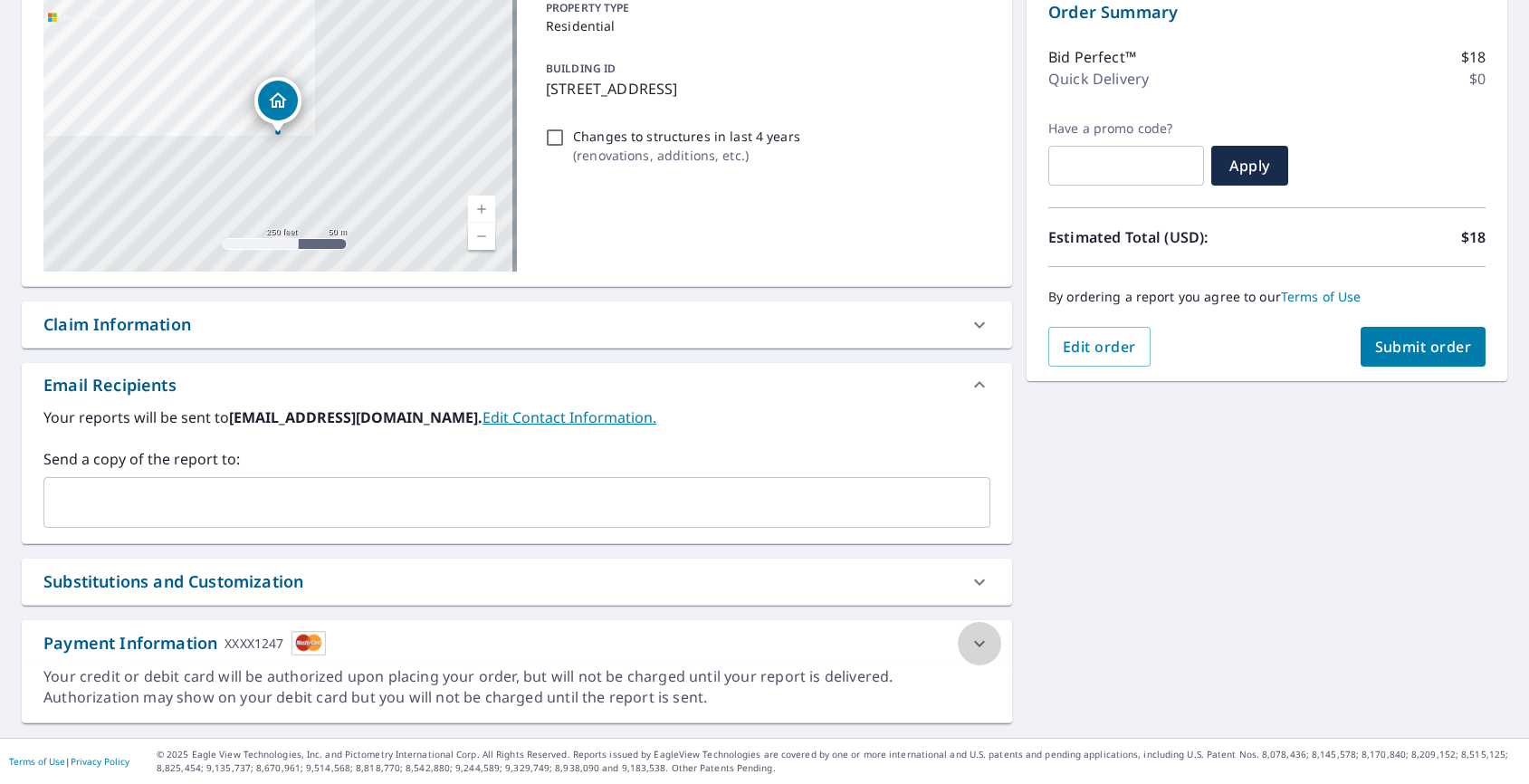
click at [980, 641] on icon at bounding box center [979, 642] width 21 height 21
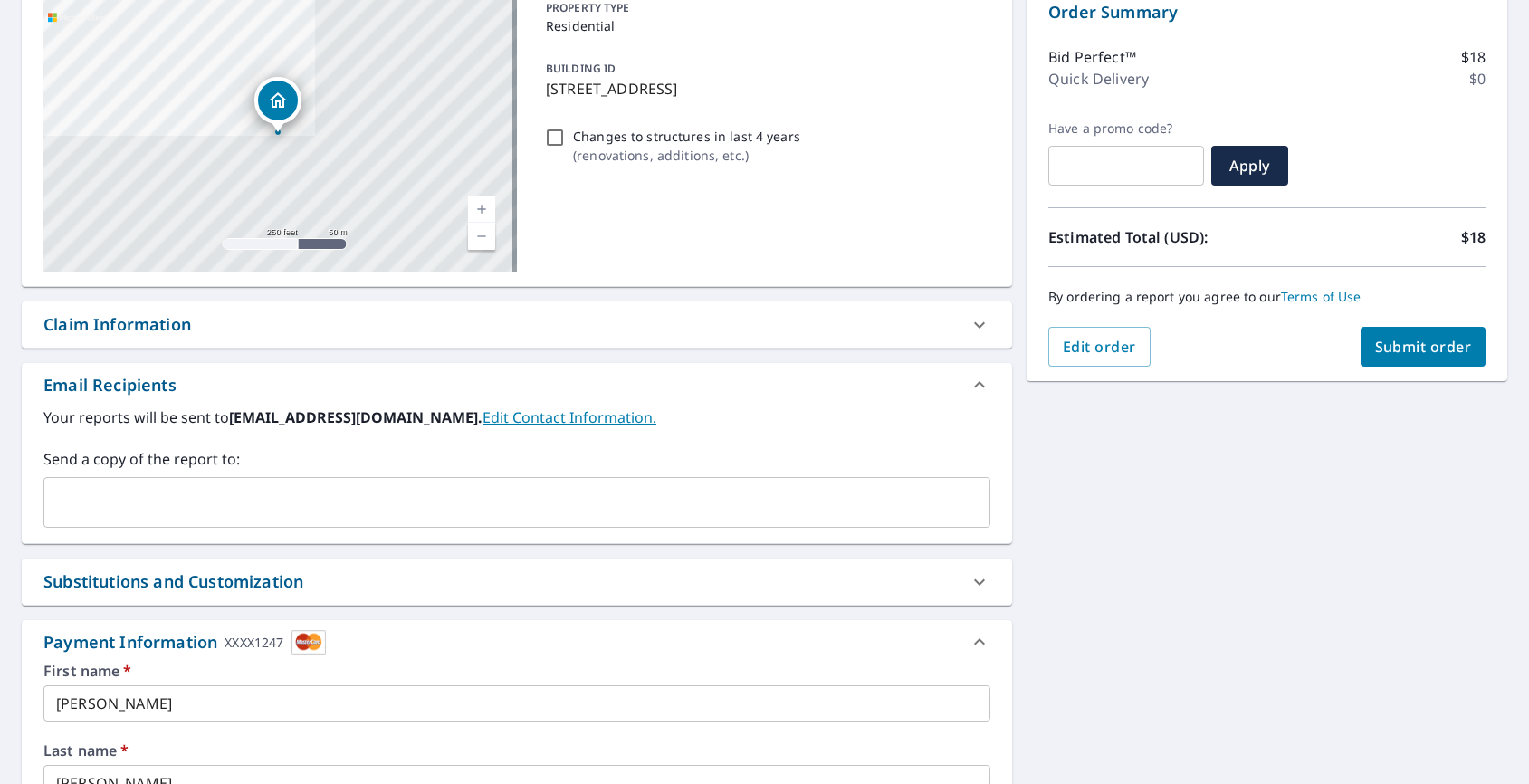
scroll to position [561, 0]
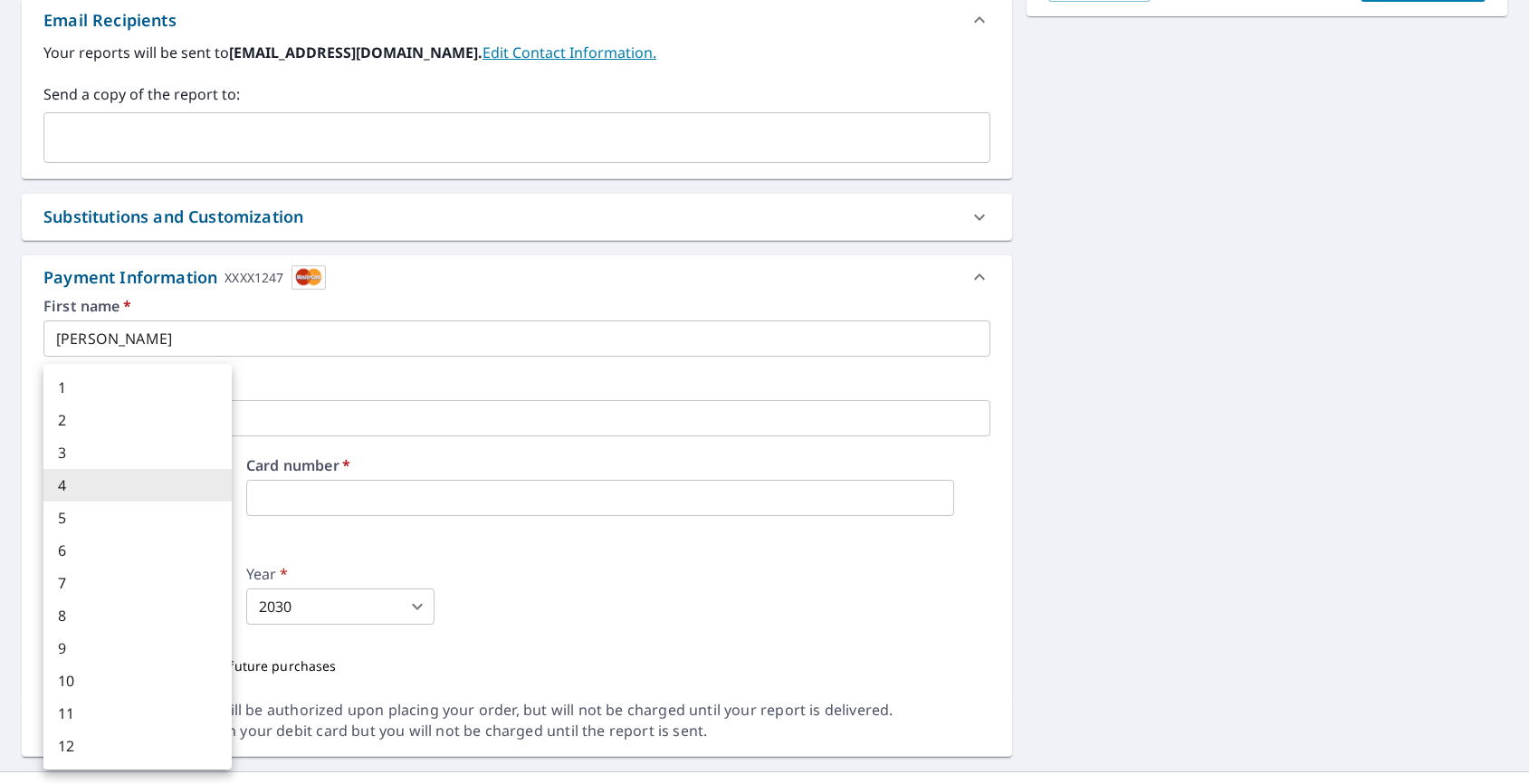
click at [135, 595] on body "SA [GEOGRAPHIC_DATA] Dashboard Order History Cancel Order SA Dashboard / Finali…" at bounding box center [764, 392] width 1529 height 784
click at [121, 757] on li "12" at bounding box center [137, 745] width 188 height 32
checkbox input "true"
type input "12"
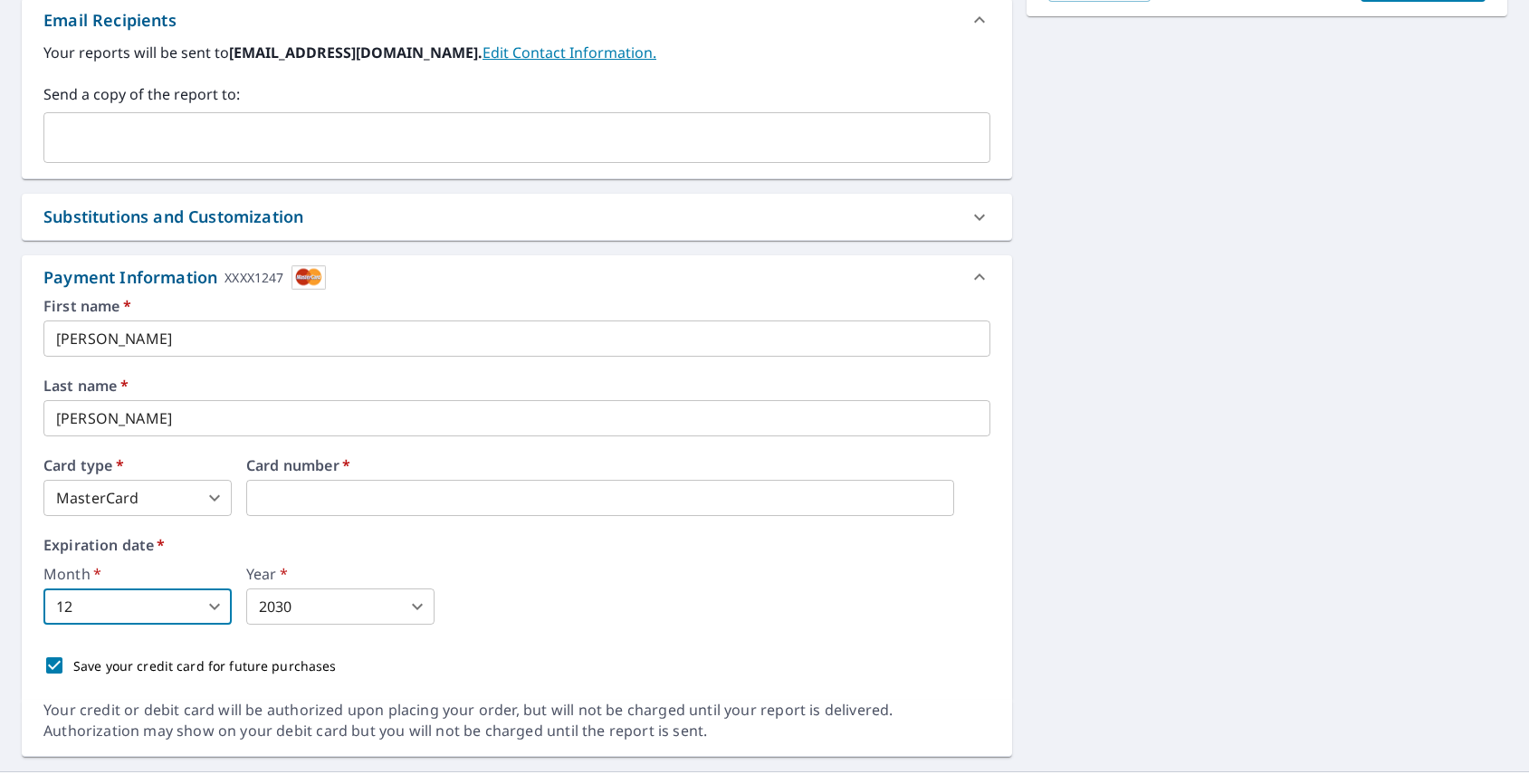
click at [355, 612] on body "SA [GEOGRAPHIC_DATA] Dashboard Order History Cancel Order SA Dashboard / Finali…" at bounding box center [764, 392] width 1529 height 784
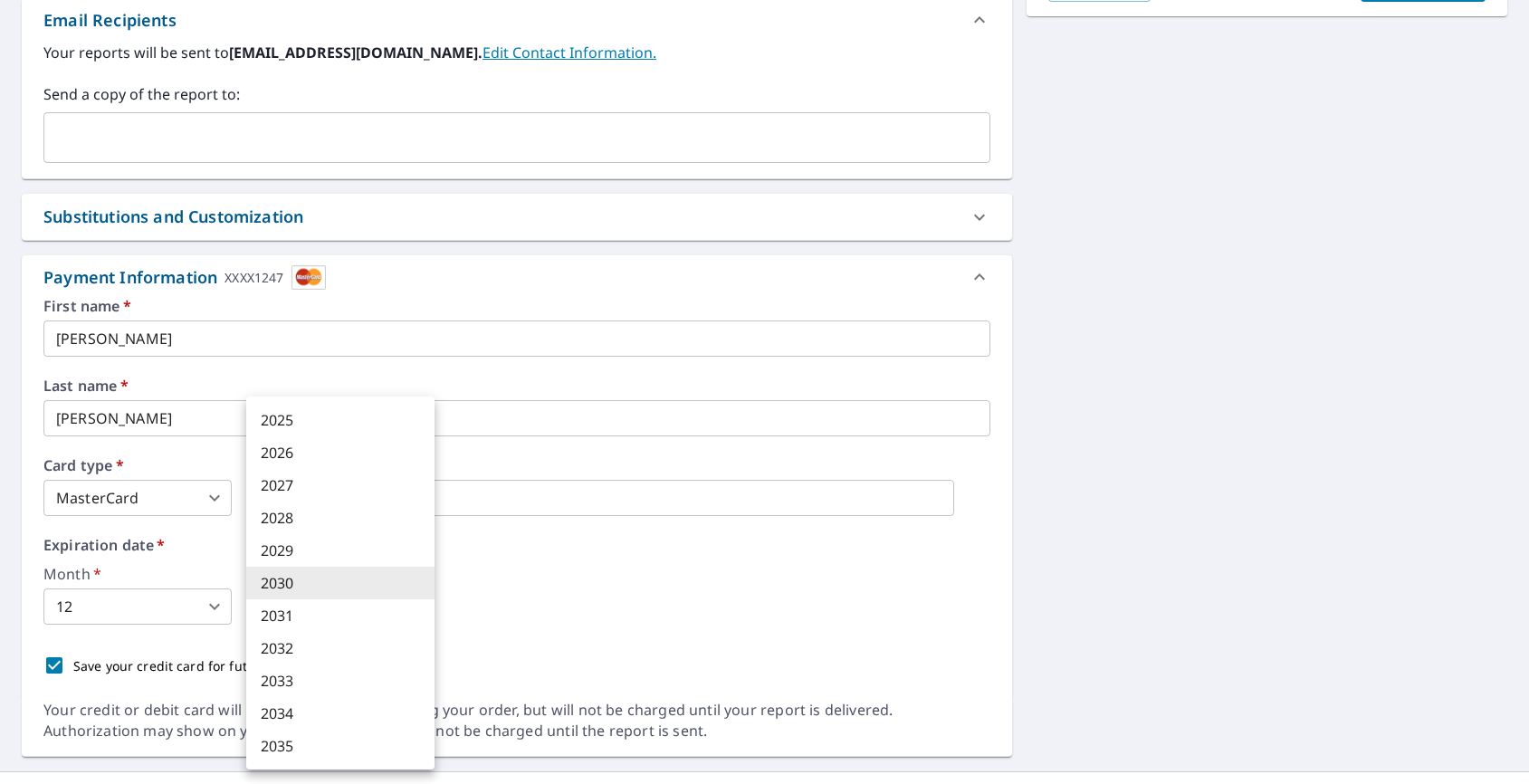
click at [365, 553] on li "2029" at bounding box center [340, 550] width 188 height 32
checkbox input "true"
type input "2029"
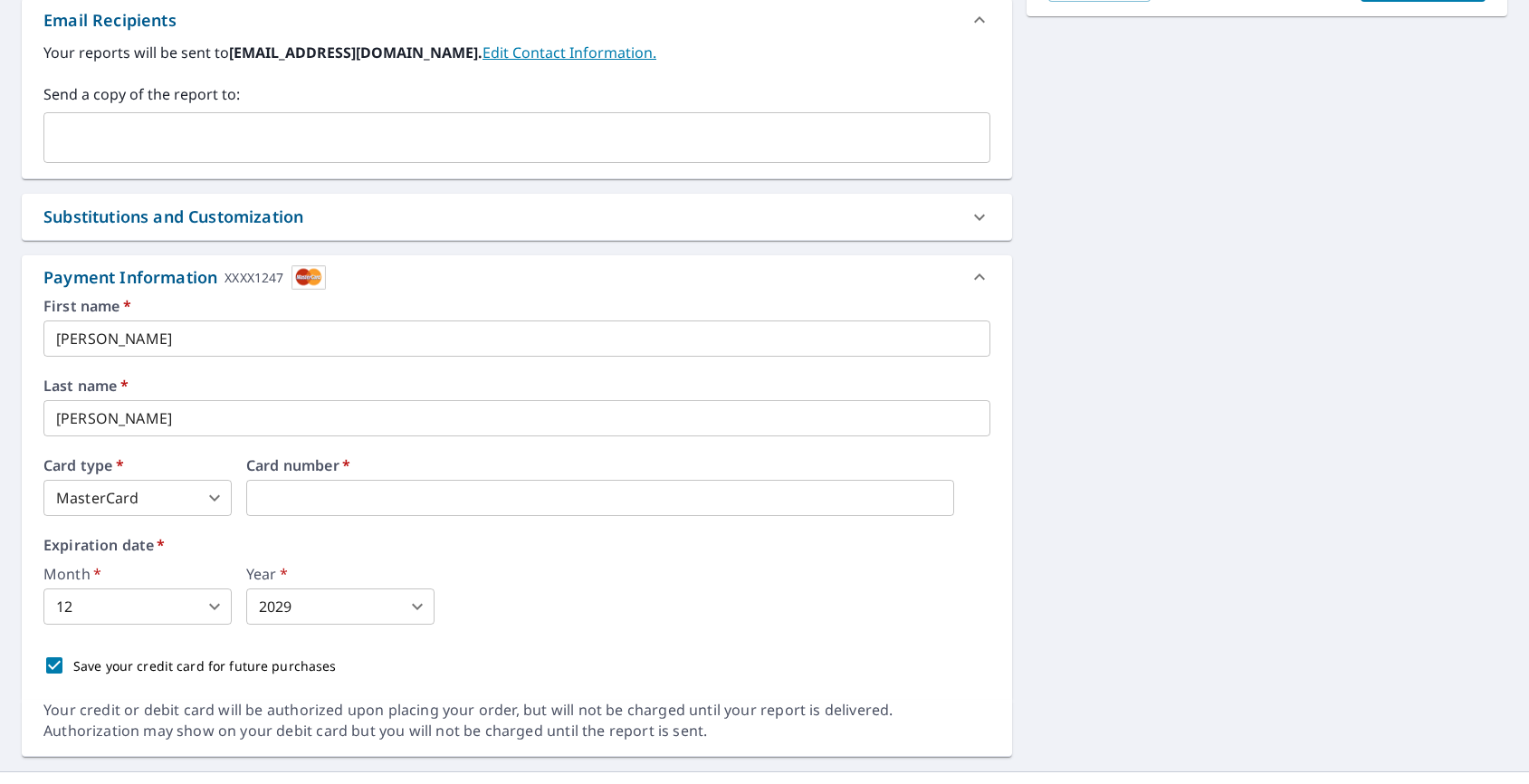
click at [572, 579] on div "Month   * 12 12 ​ Year   * 2029 2029 ​" at bounding box center [517, 595] width 946 height 58
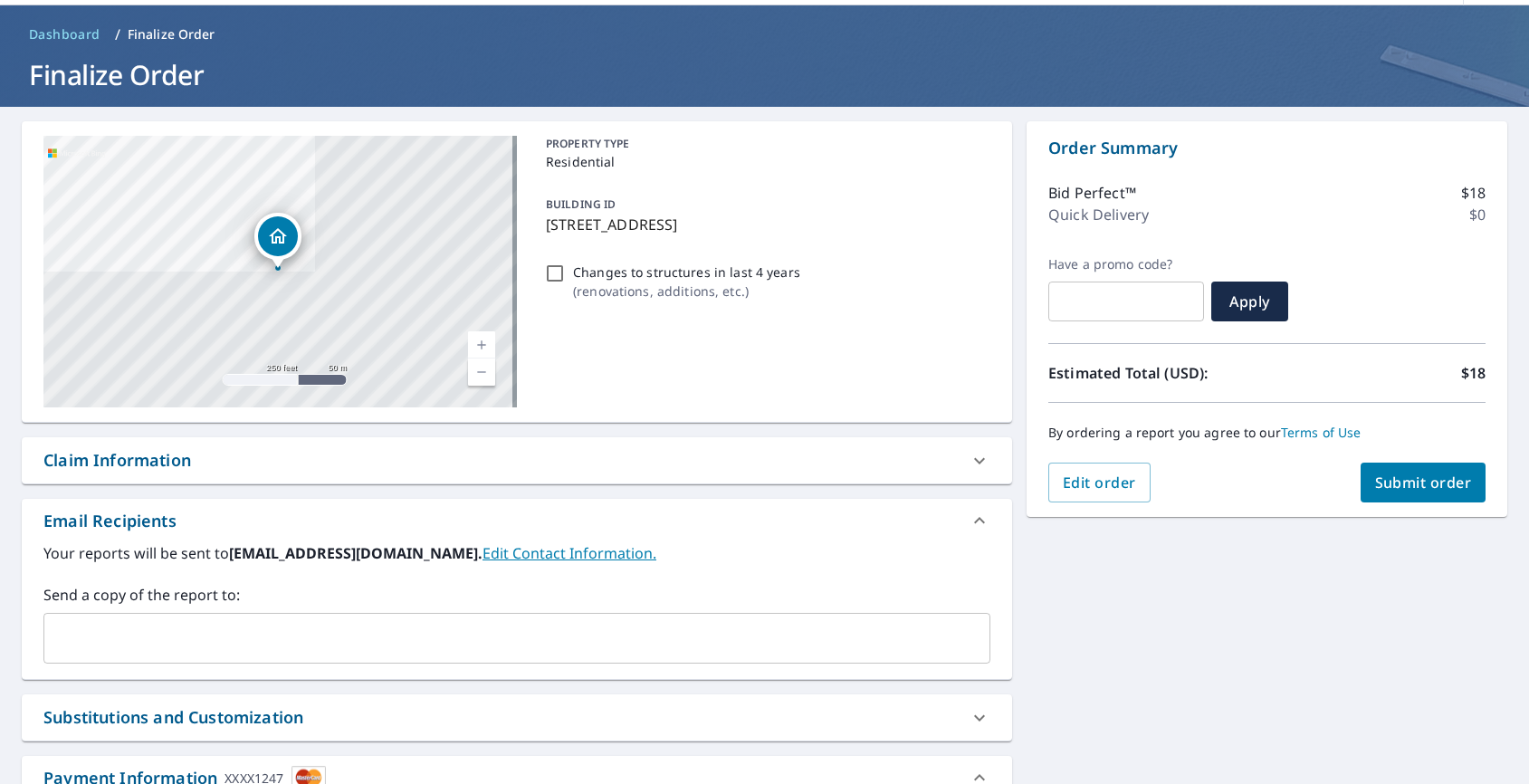
scroll to position [0, 0]
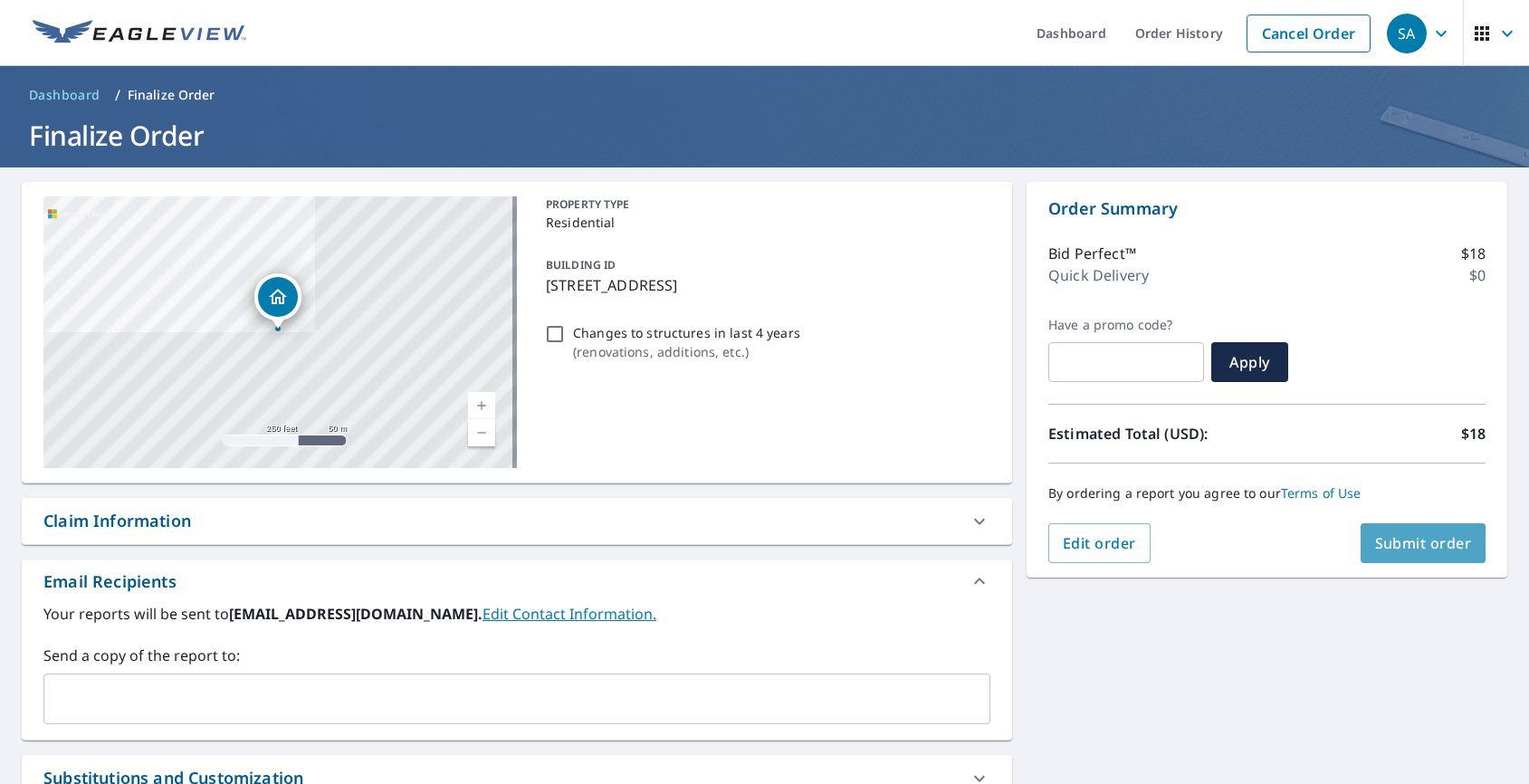
click at [1389, 541] on span "Submit order" at bounding box center [1423, 543] width 97 height 20
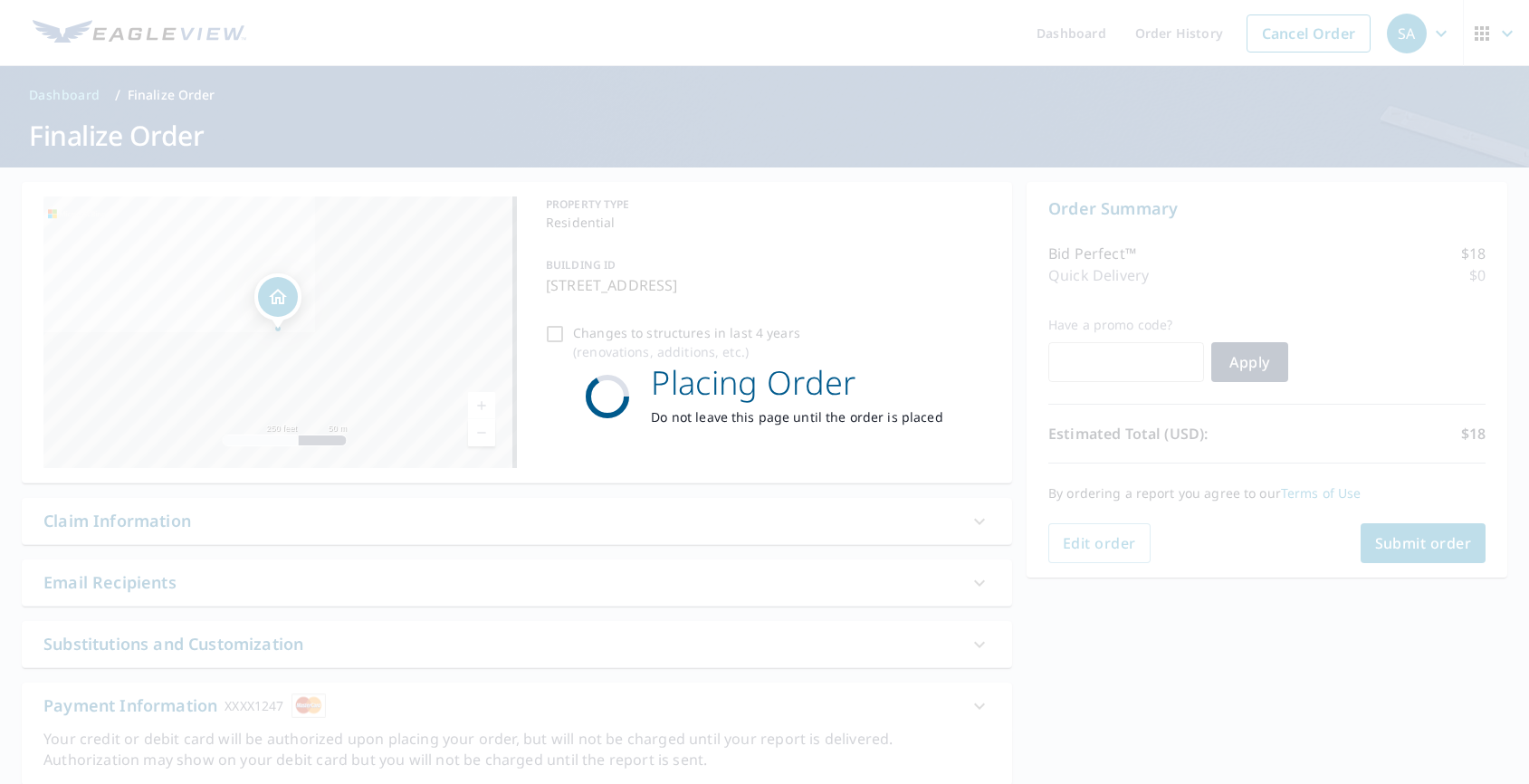
checkbox input "true"
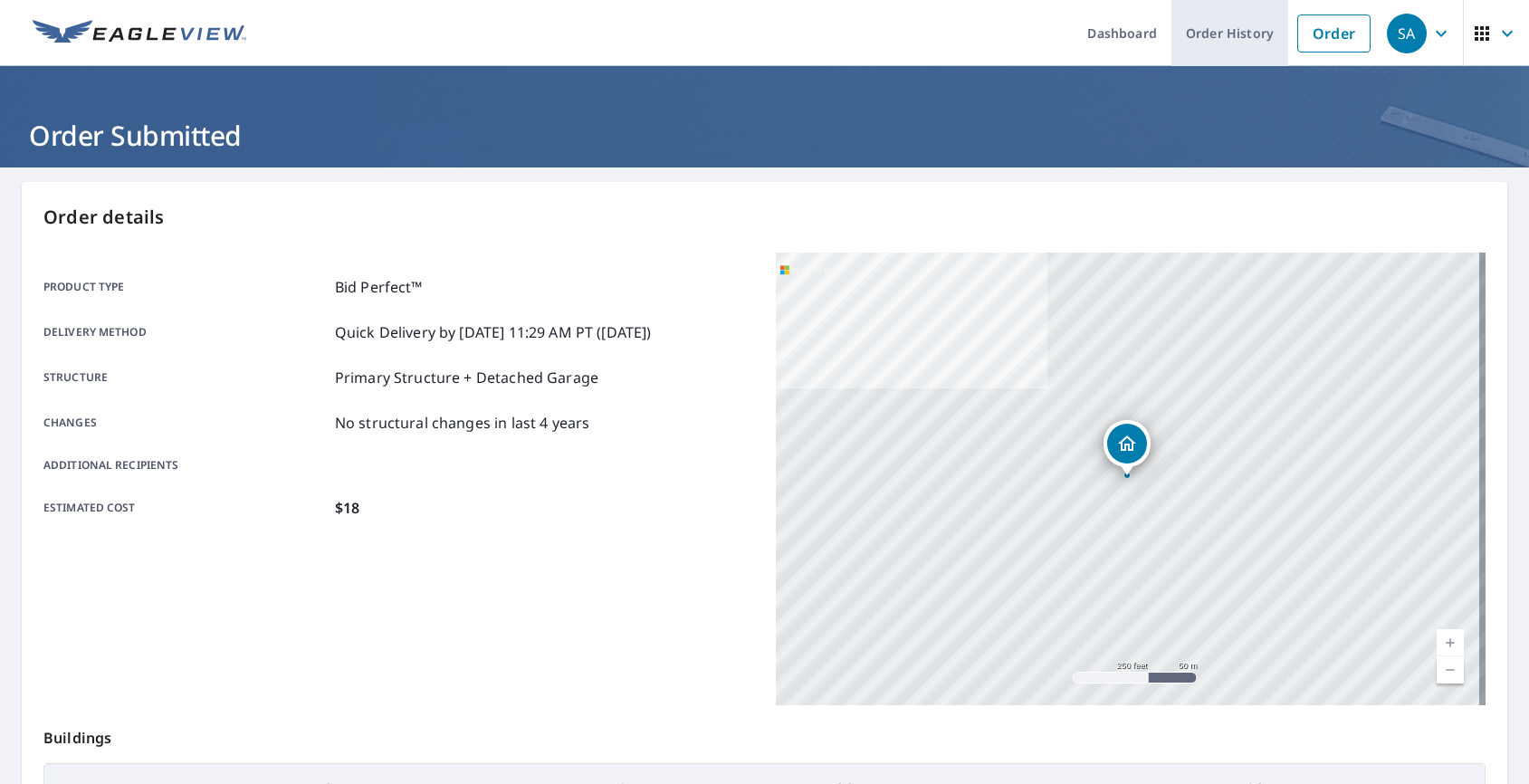
click at [1175, 36] on link "Order History" at bounding box center [1230, 32] width 117 height 66
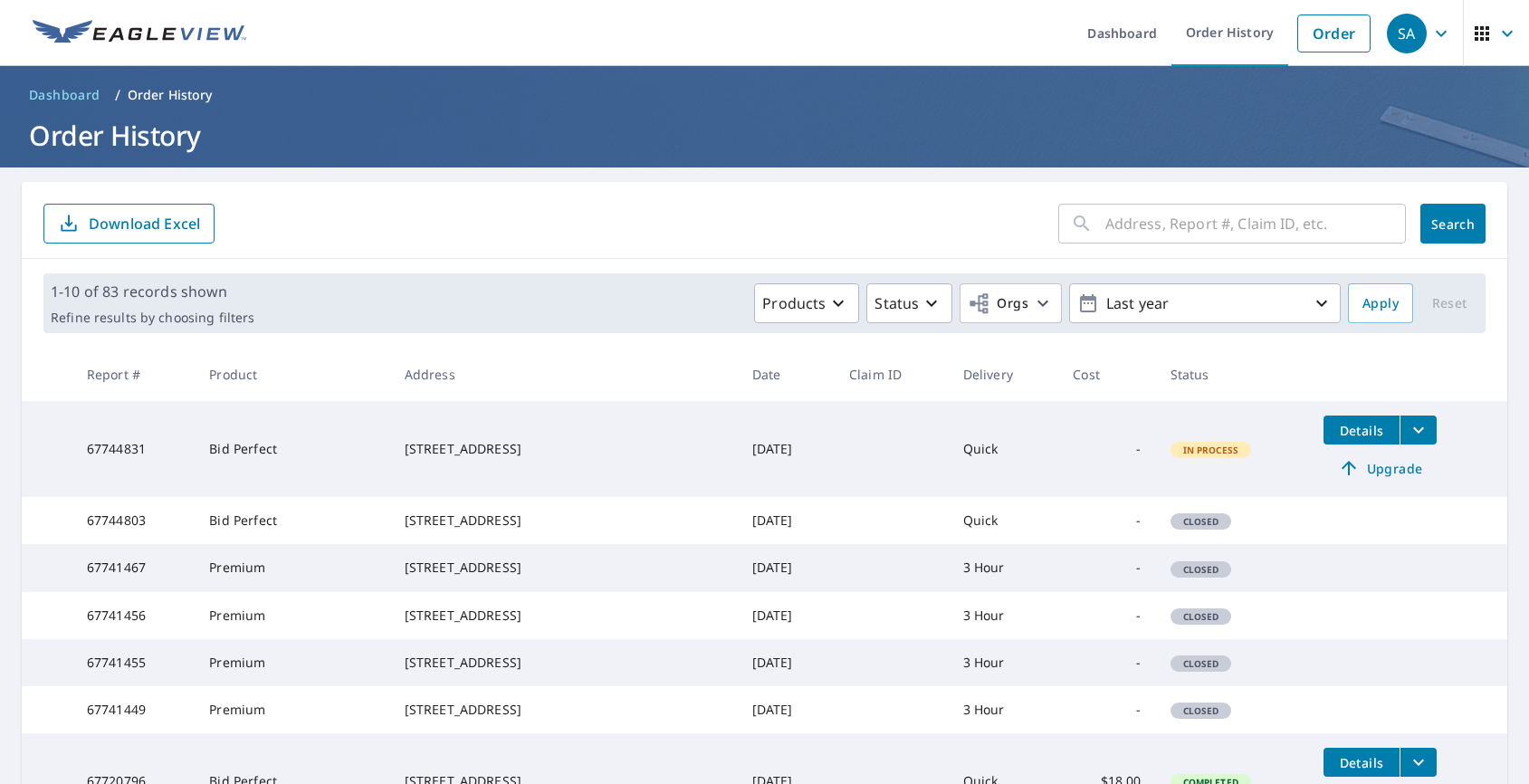
click at [1335, 428] on span "Details" at bounding box center [1361, 430] width 55 height 18
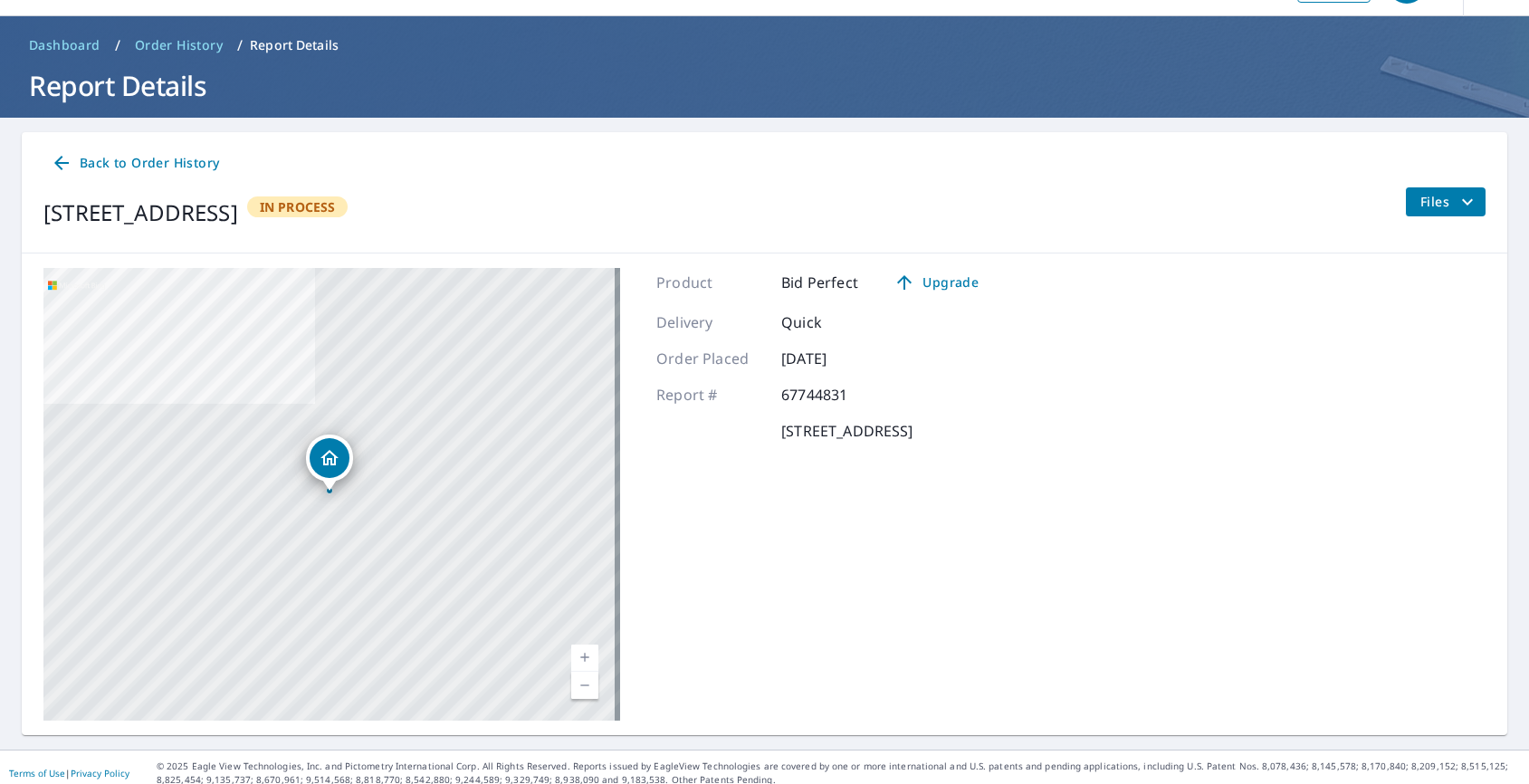
scroll to position [61, 0]
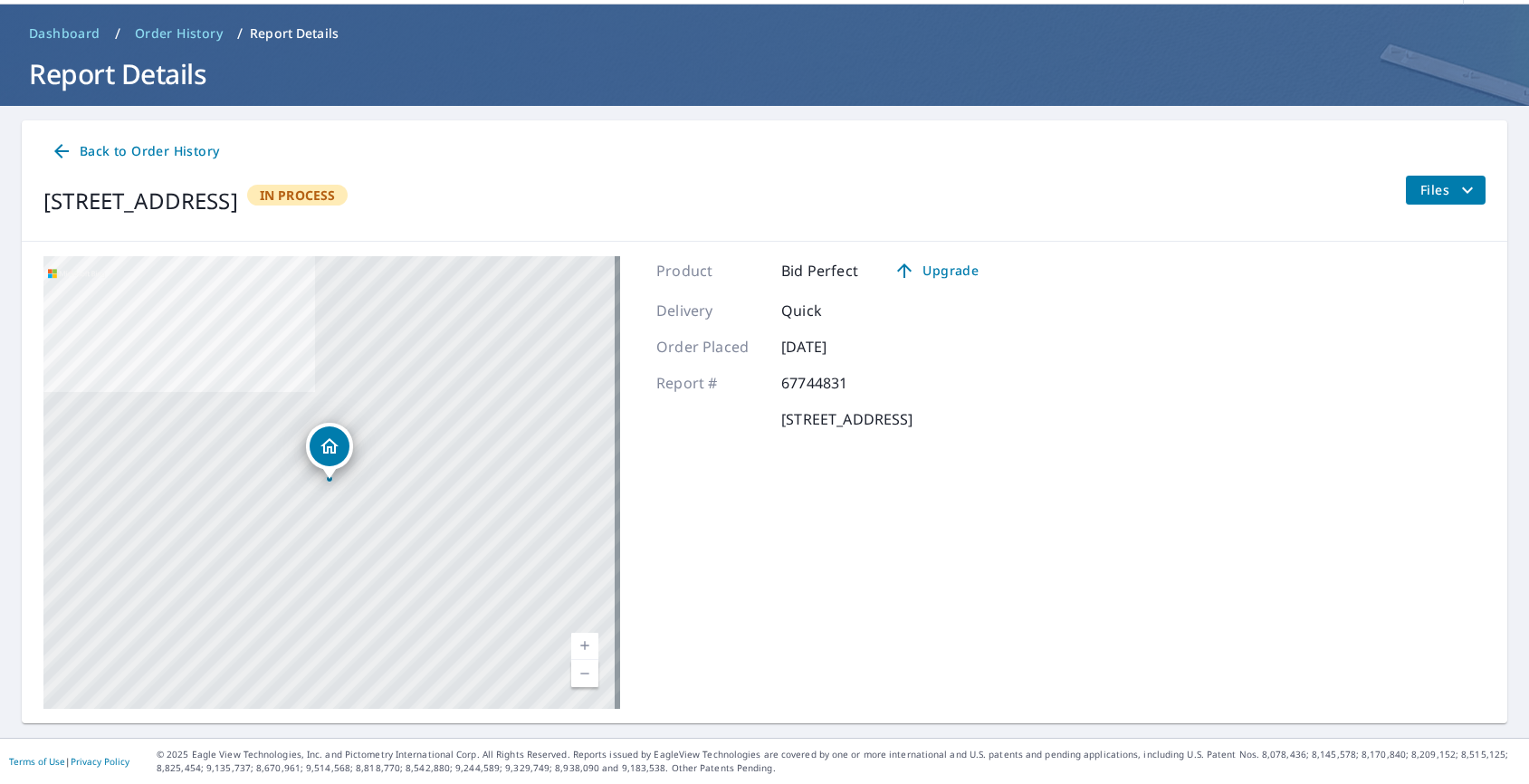
click at [1428, 192] on span "Files" at bounding box center [1449, 190] width 58 height 21
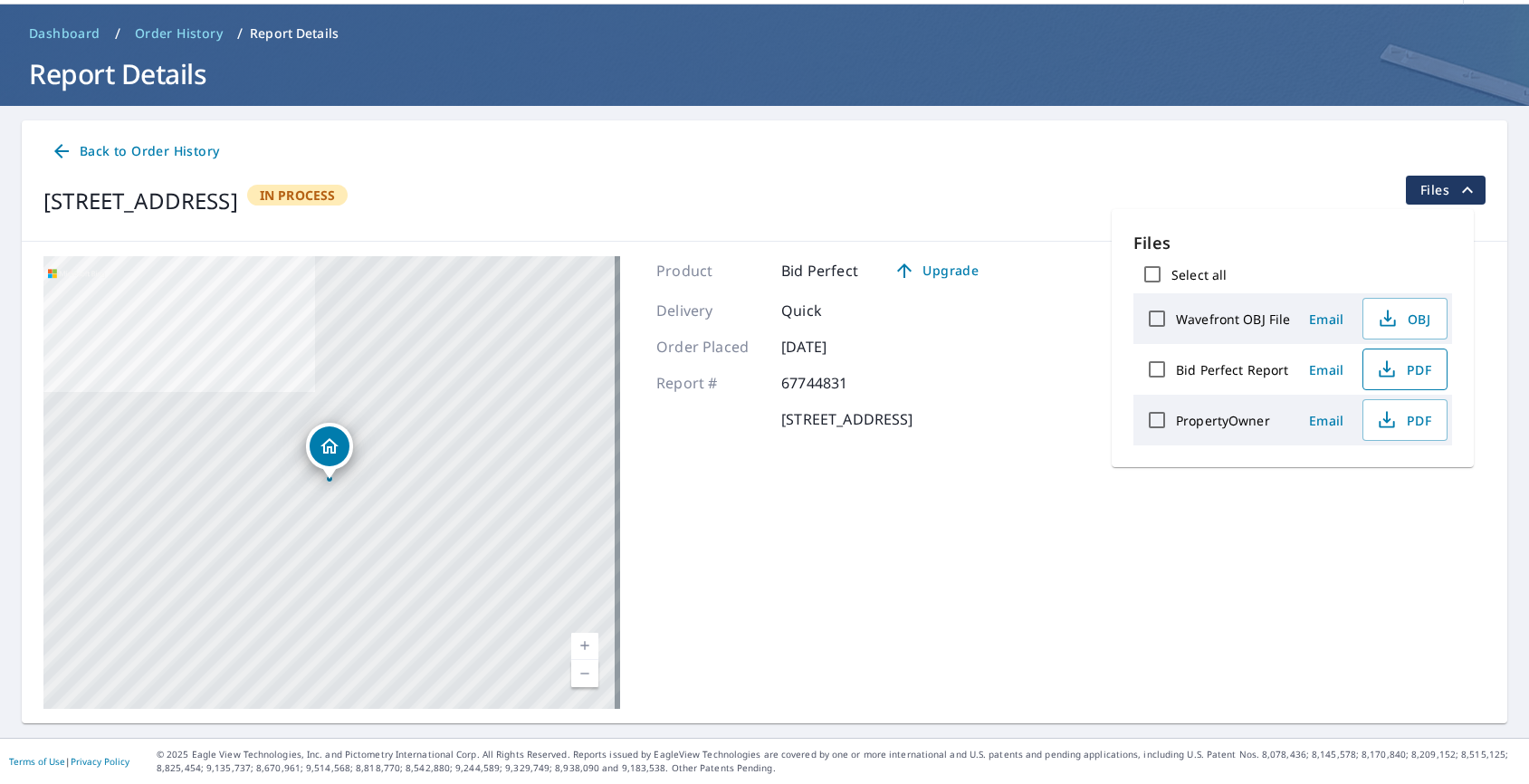
click at [1407, 367] on span "PDF" at bounding box center [1403, 368] width 58 height 21
click at [1407, 422] on span "PDF" at bounding box center [1403, 419] width 58 height 21
